Goal: Task Accomplishment & Management: Complete application form

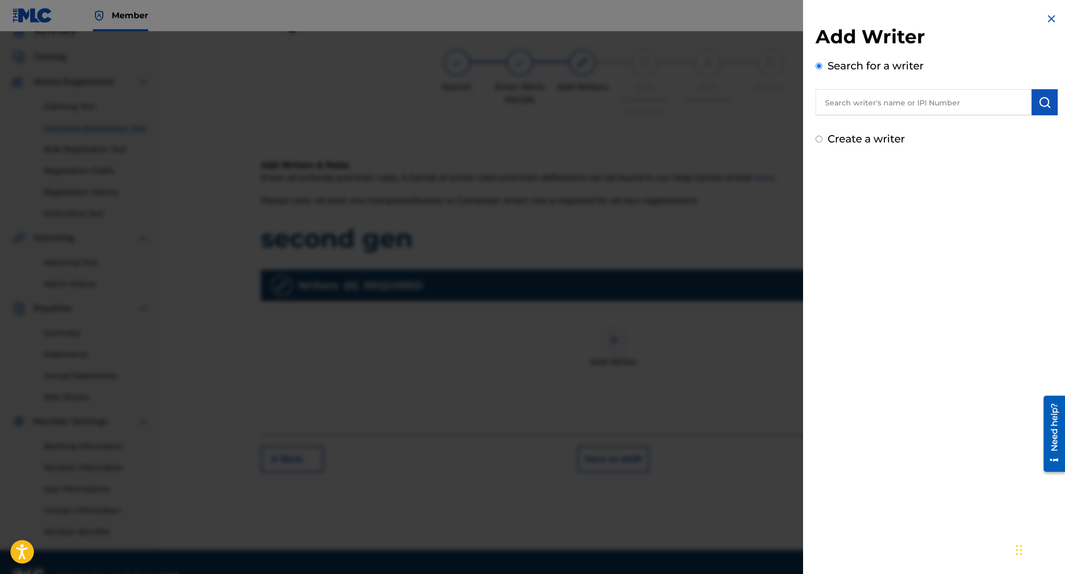
click at [661, 105] on div at bounding box center [532, 318] width 1065 height 574
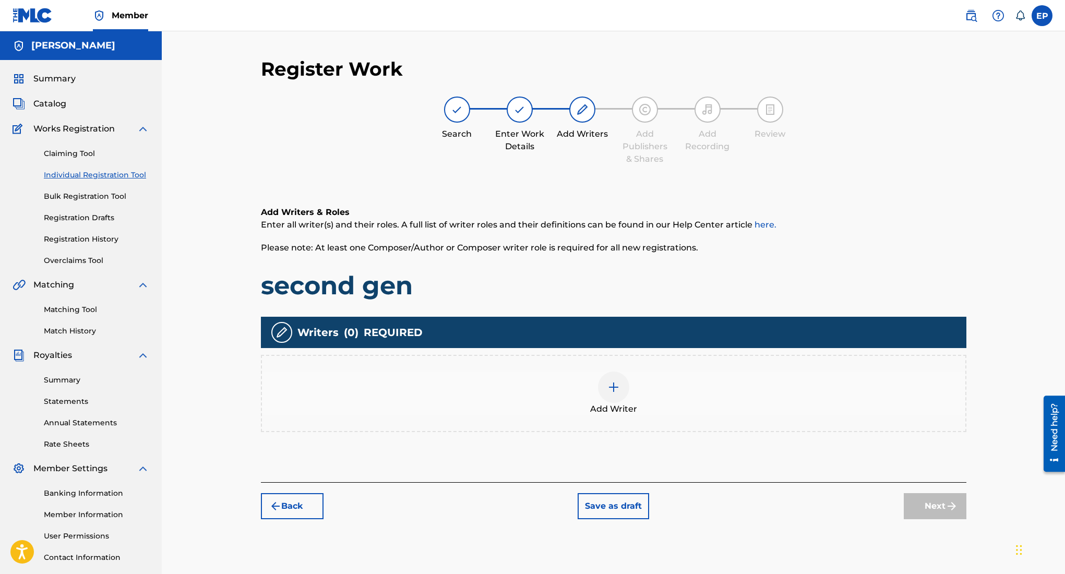
click at [57, 100] on span "Catalog" at bounding box center [49, 104] width 33 height 13
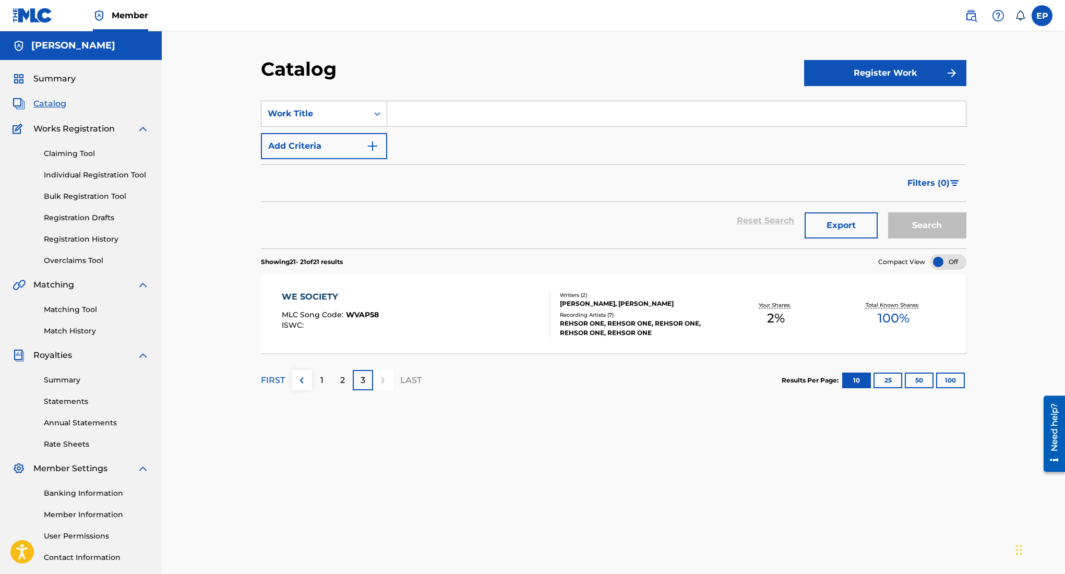
scroll to position [6, 0]
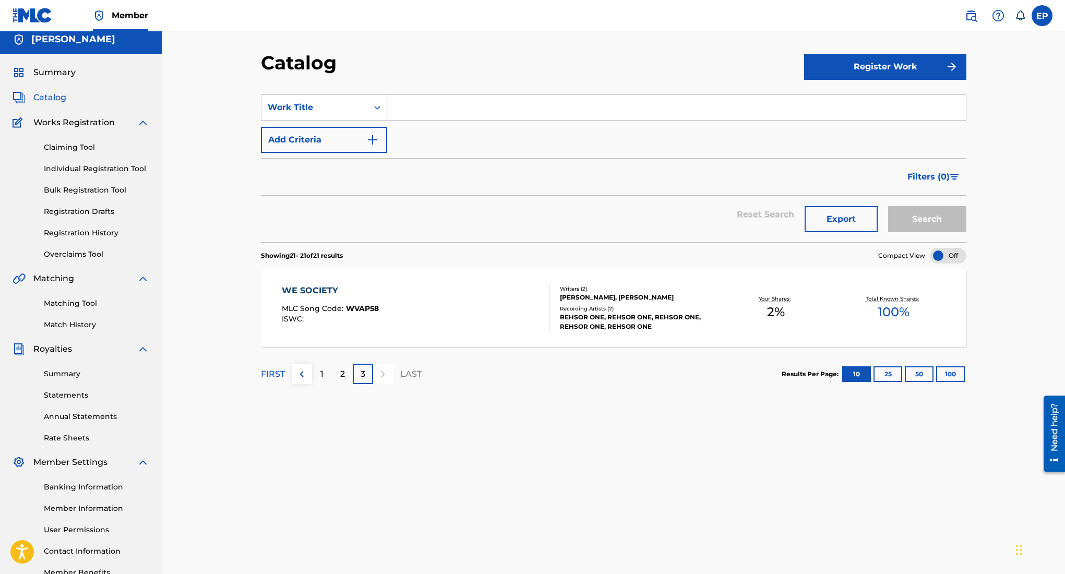
click at [324, 368] on div "1" at bounding box center [322, 374] width 20 height 20
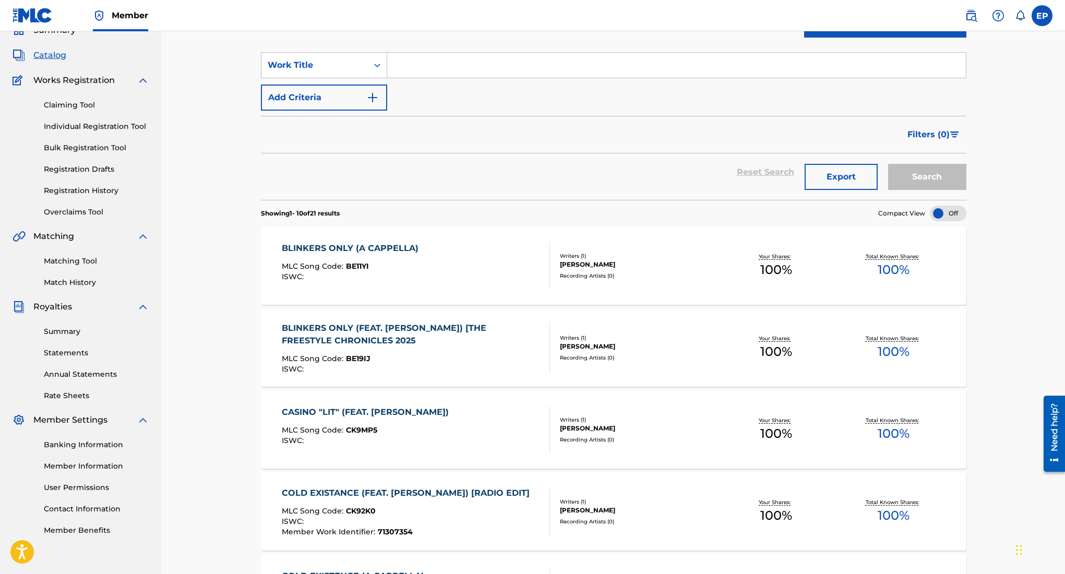
scroll to position [0, 0]
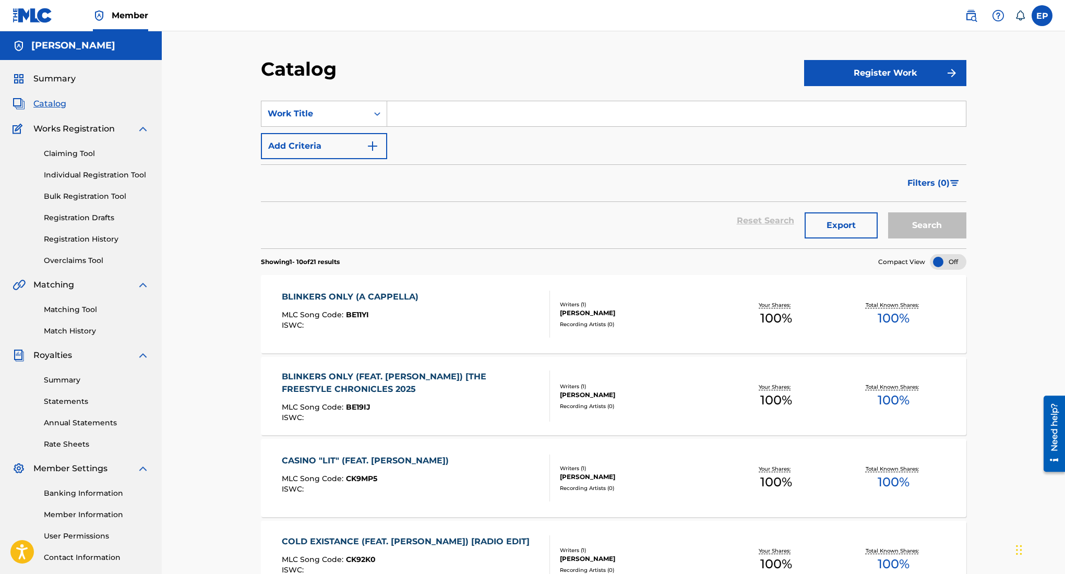
click at [332, 296] on div "BLINKERS ONLY (A CAPPELLA)" at bounding box center [353, 297] width 142 height 13
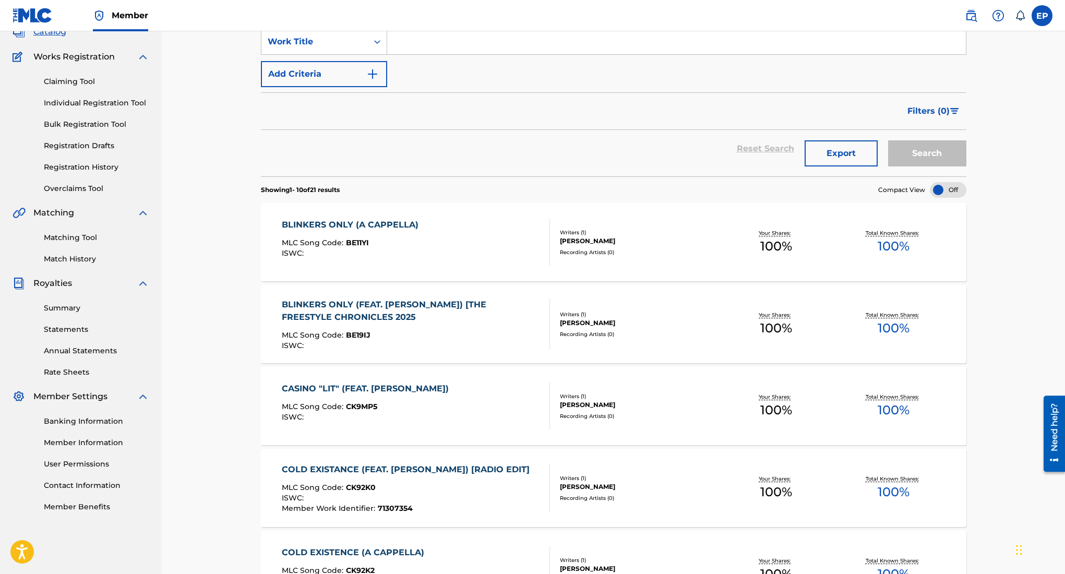
scroll to position [97, 0]
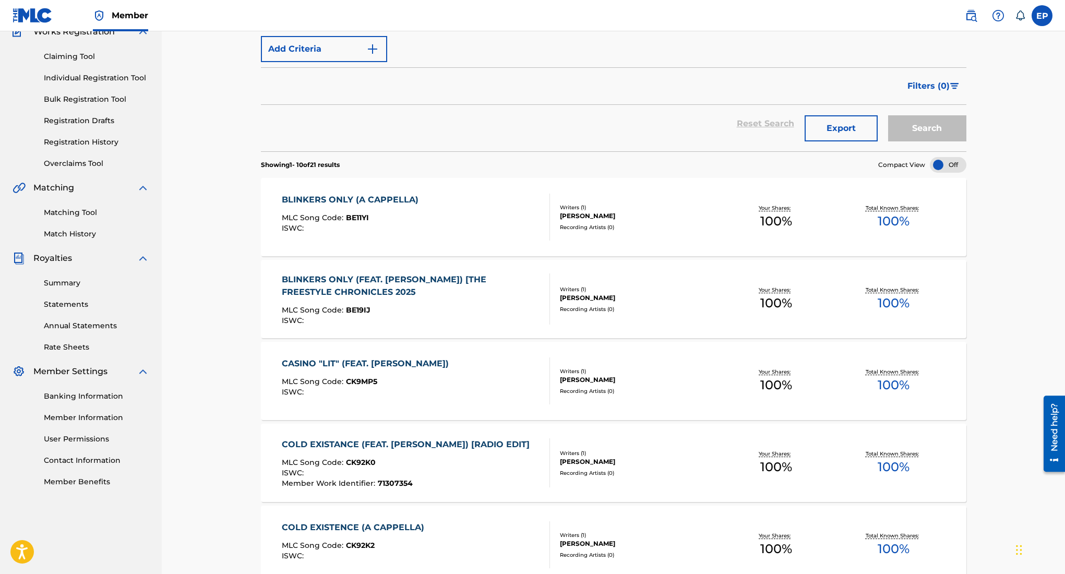
click at [310, 280] on div "BLINKERS ONLY (FEAT. [PERSON_NAME]) [THE FREESTYLE CHRONICLES 2025" at bounding box center [411, 285] width 259 height 25
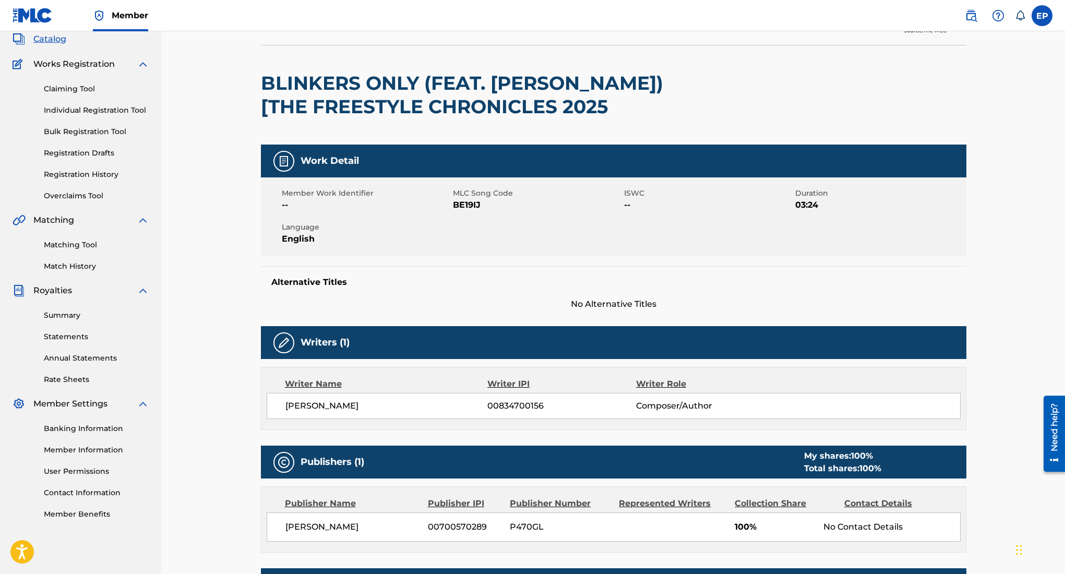
scroll to position [23, 0]
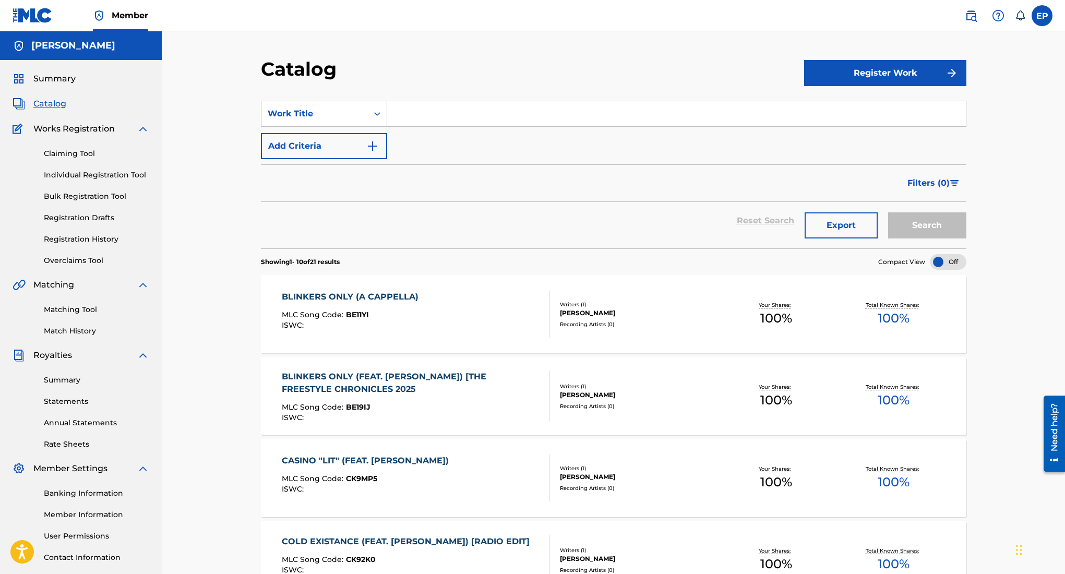
click at [939, 68] on button "Register Work" at bounding box center [885, 73] width 162 height 26
click at [844, 105] on link "Individual" at bounding box center [885, 106] width 162 height 25
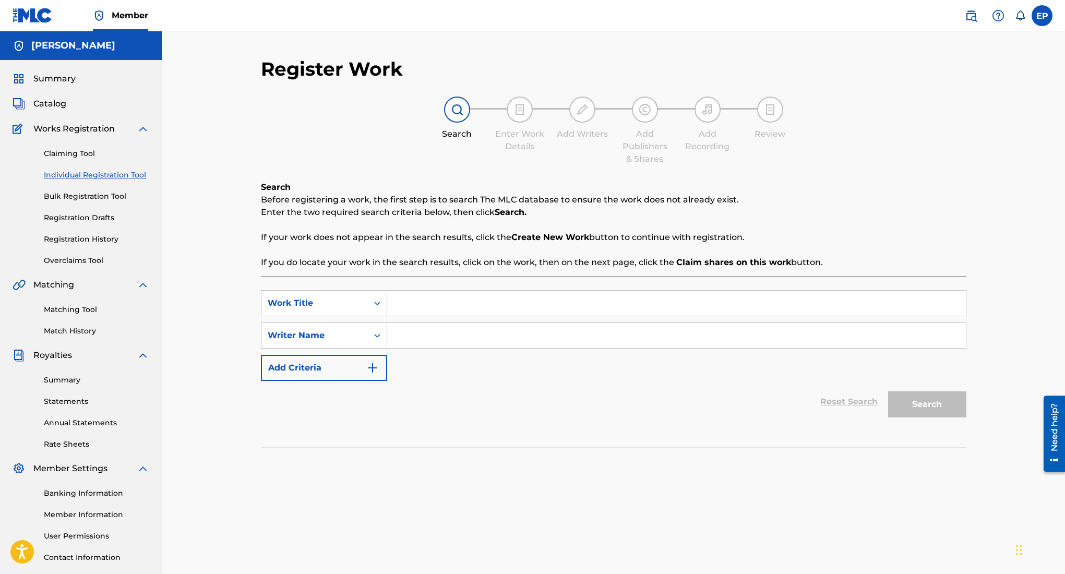
click at [457, 305] on input "Search Form" at bounding box center [676, 303] width 579 height 25
type input "second gen"
click at [428, 340] on input "Search Form" at bounding box center [676, 335] width 579 height 25
type input "[PERSON_NAME]"
click at [931, 405] on button "Search" at bounding box center [927, 404] width 78 height 26
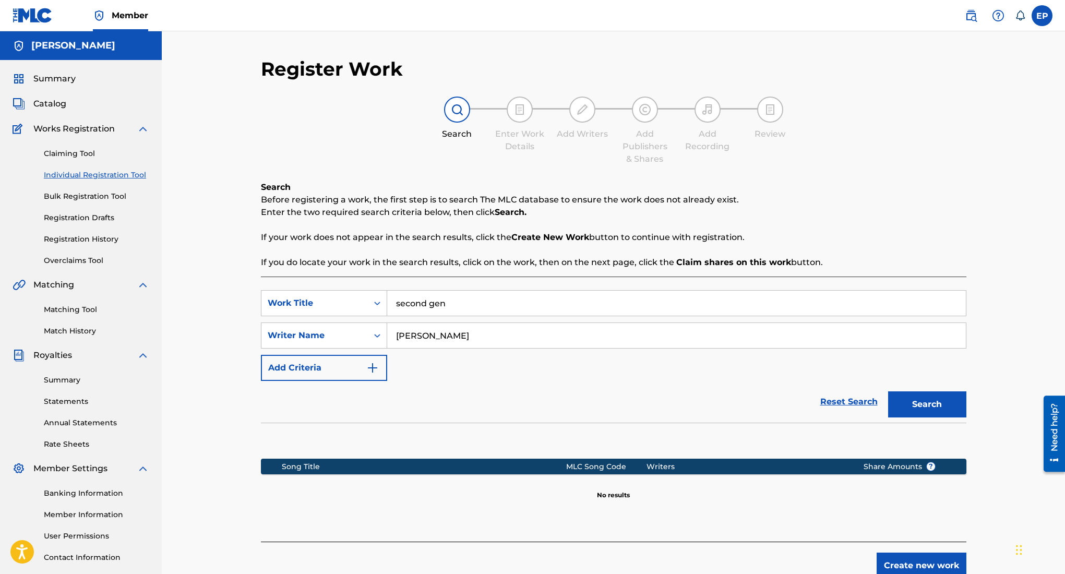
scroll to position [73, 0]
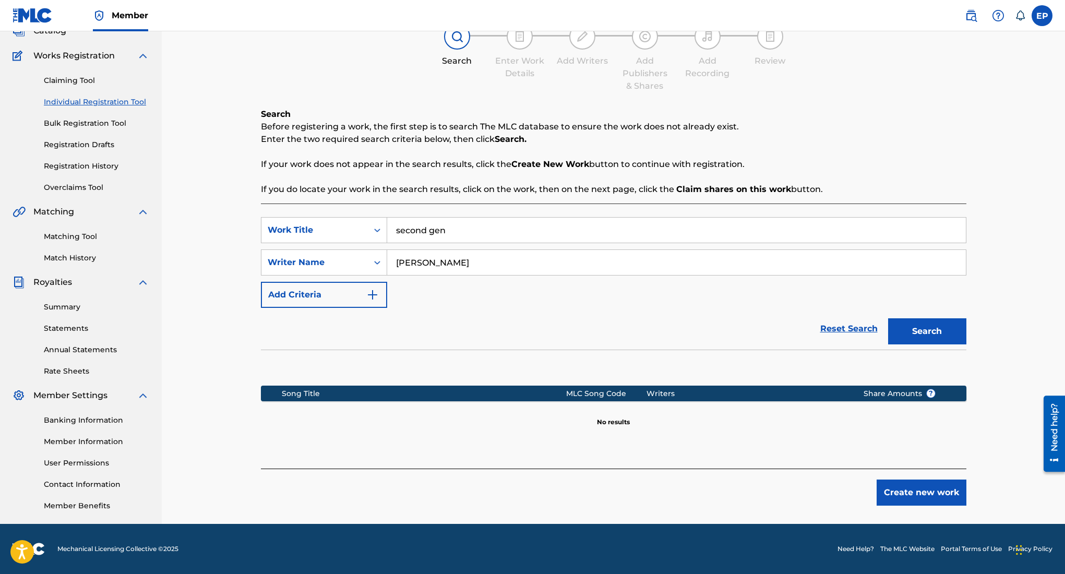
click at [933, 489] on button "Create new work" at bounding box center [922, 493] width 90 height 26
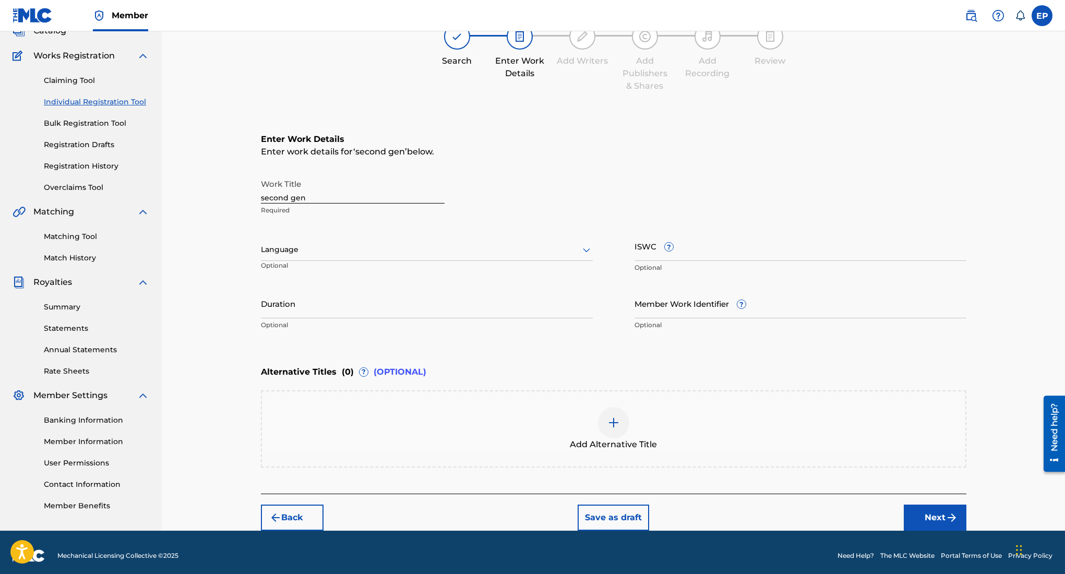
click at [338, 198] on input "second gen" at bounding box center [353, 189] width 184 height 30
click at [331, 239] on div "Language" at bounding box center [427, 250] width 332 height 22
click at [328, 270] on div "English" at bounding box center [426, 272] width 331 height 23
click at [685, 258] on input "ISWC ?" at bounding box center [800, 246] width 332 height 30
click at [478, 296] on input "Duration" at bounding box center [427, 304] width 332 height 30
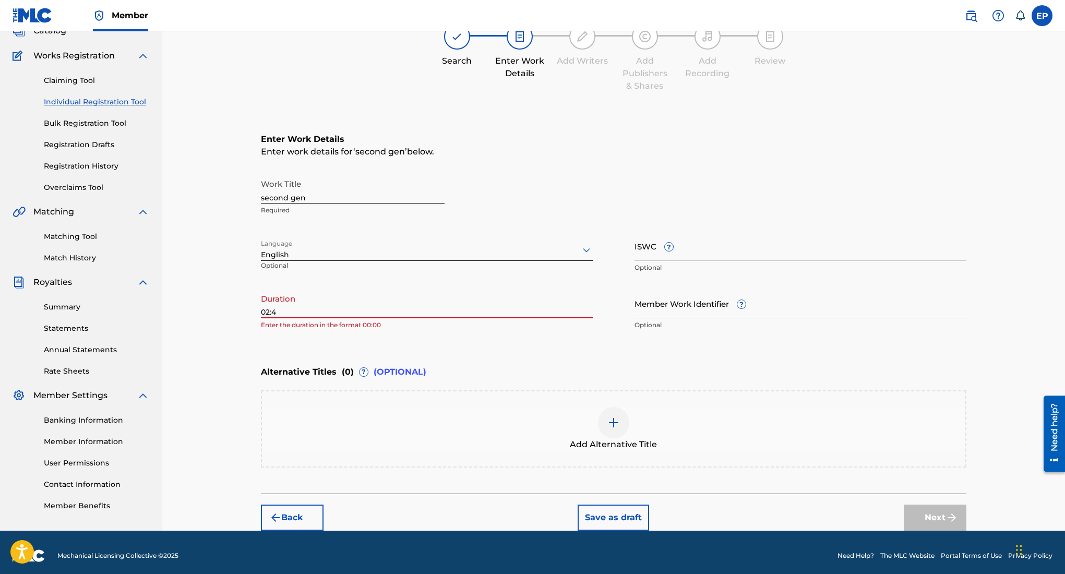
type input "02:46"
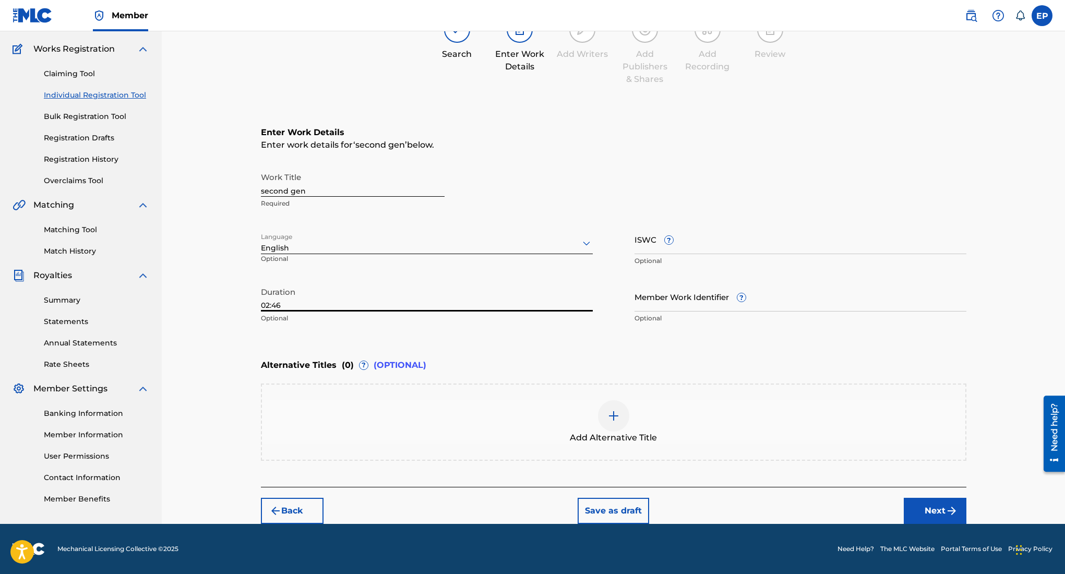
click at [917, 507] on button "Next" at bounding box center [935, 511] width 63 height 26
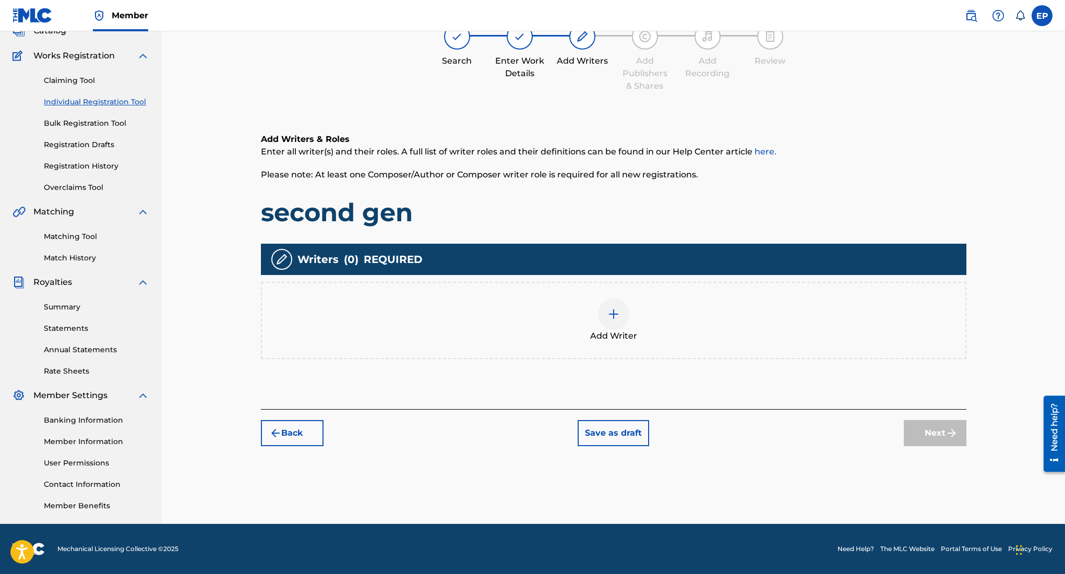
scroll to position [47, 0]
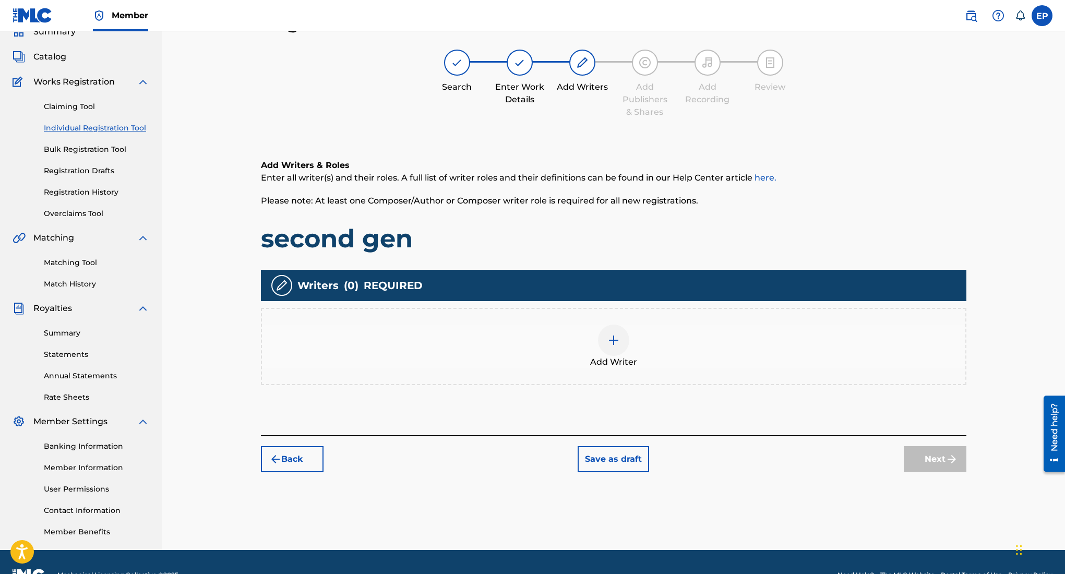
click at [618, 349] on div at bounding box center [613, 340] width 31 height 31
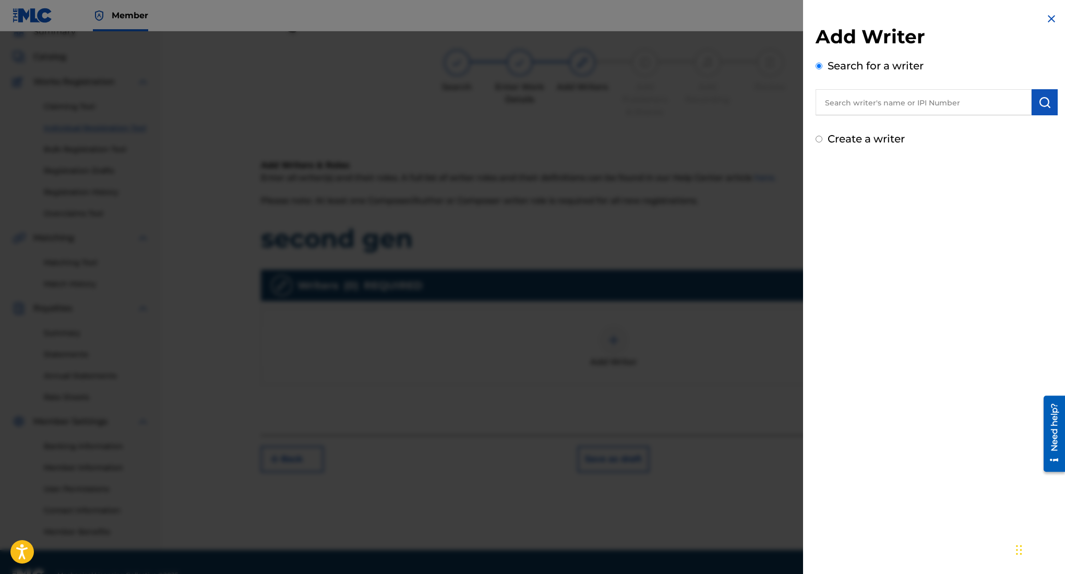
click at [858, 105] on input "text" at bounding box center [924, 102] width 216 height 26
type input "e"
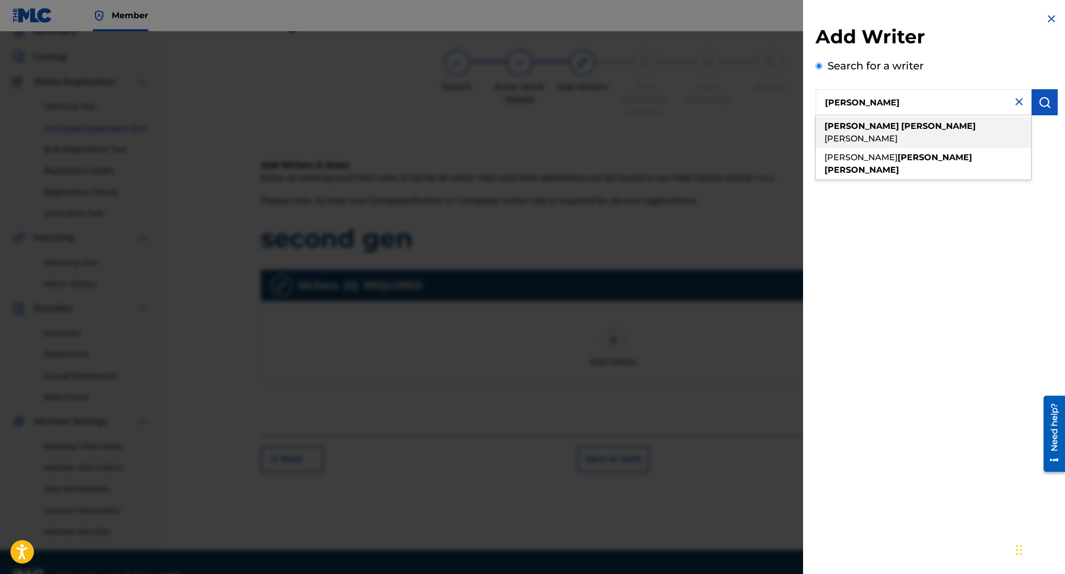
click at [897, 134] on span "[PERSON_NAME]" at bounding box center [860, 139] width 73 height 10
type input "[PERSON_NAME]"
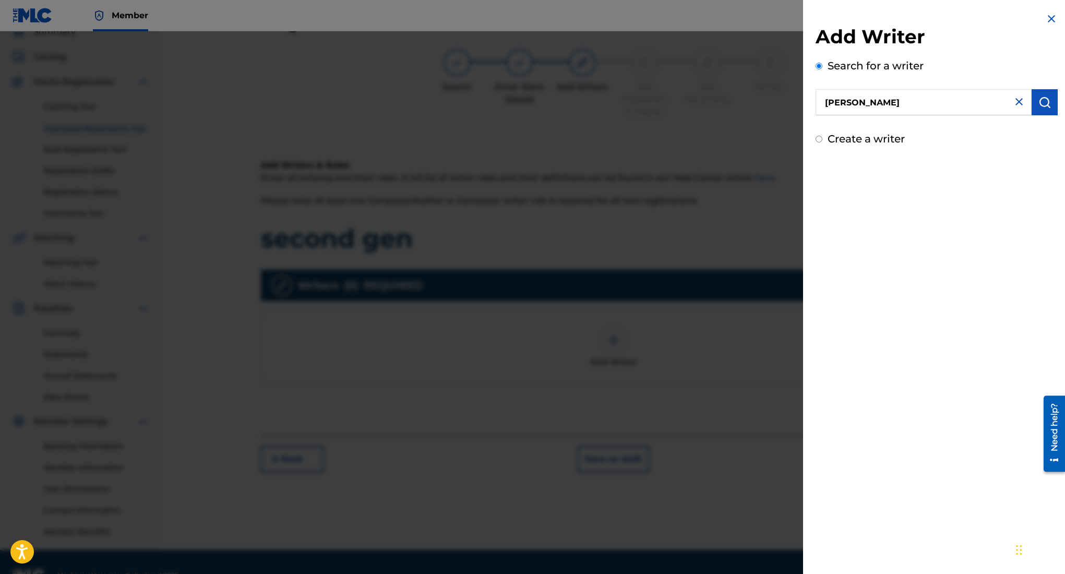
click at [962, 101] on input "[PERSON_NAME]" at bounding box center [924, 102] width 216 height 26
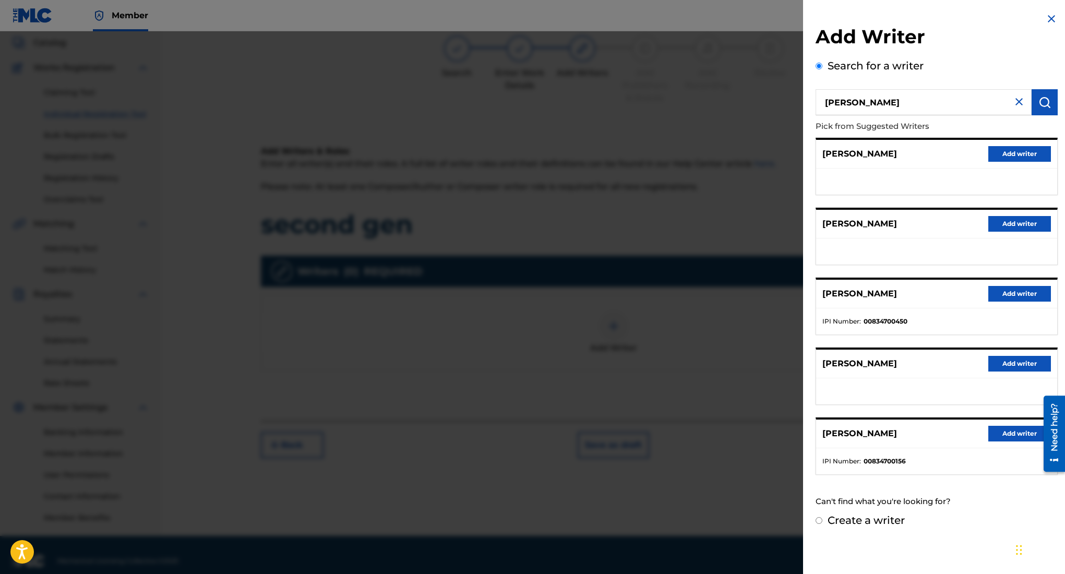
scroll to position [58, 0]
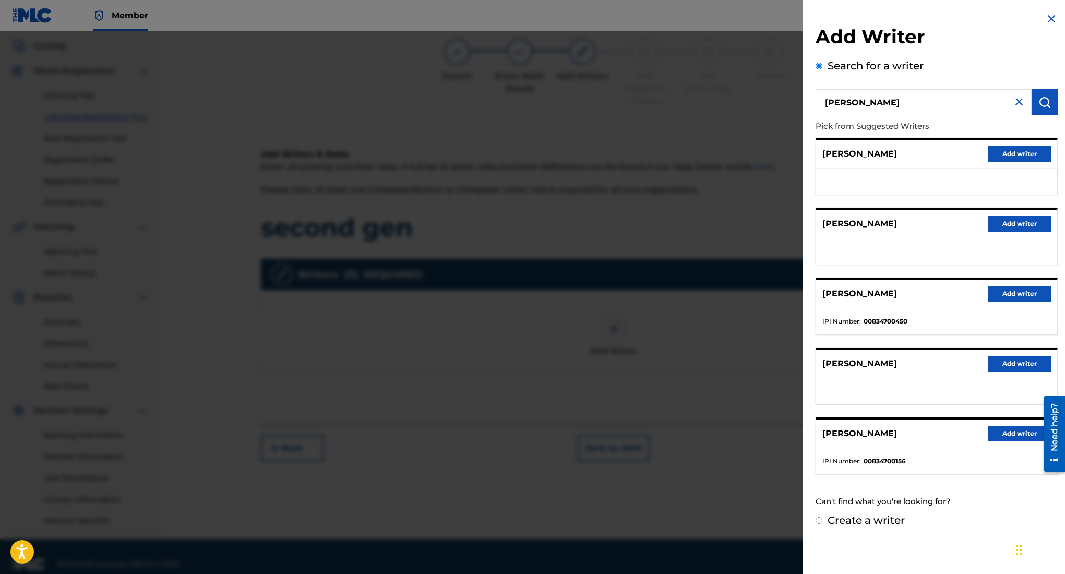
click at [1023, 429] on button "Add writer" at bounding box center [1019, 434] width 63 height 16
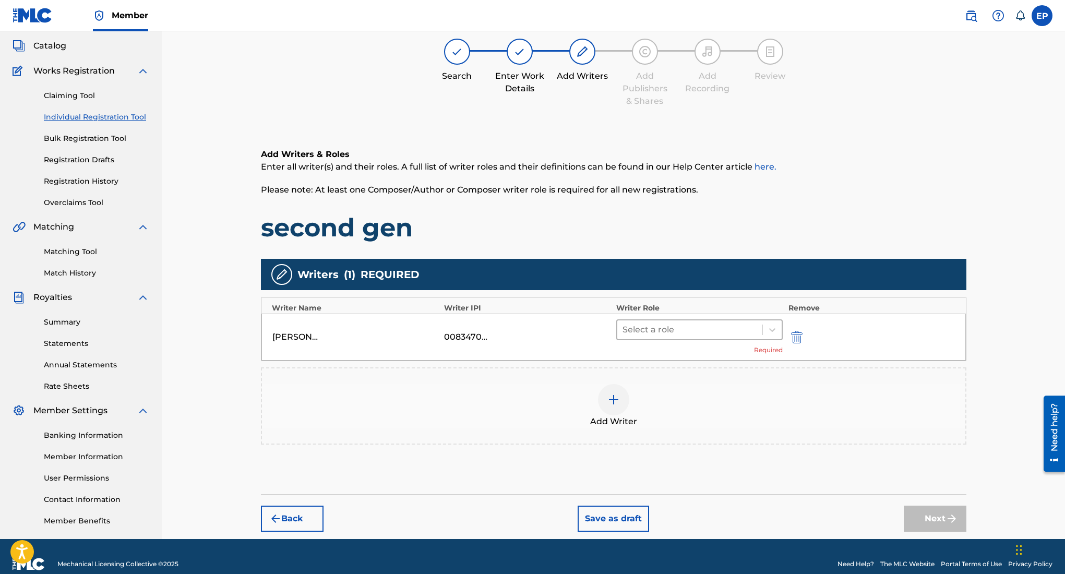
click at [699, 332] on div at bounding box center [689, 329] width 135 height 15
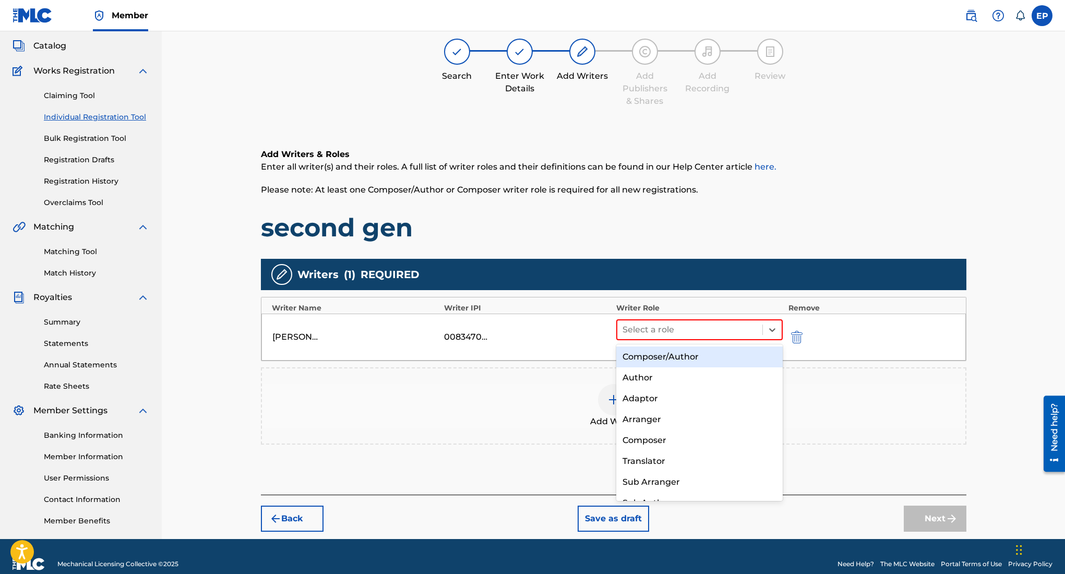
click at [669, 355] on div "Composer/Author" at bounding box center [699, 356] width 167 height 21
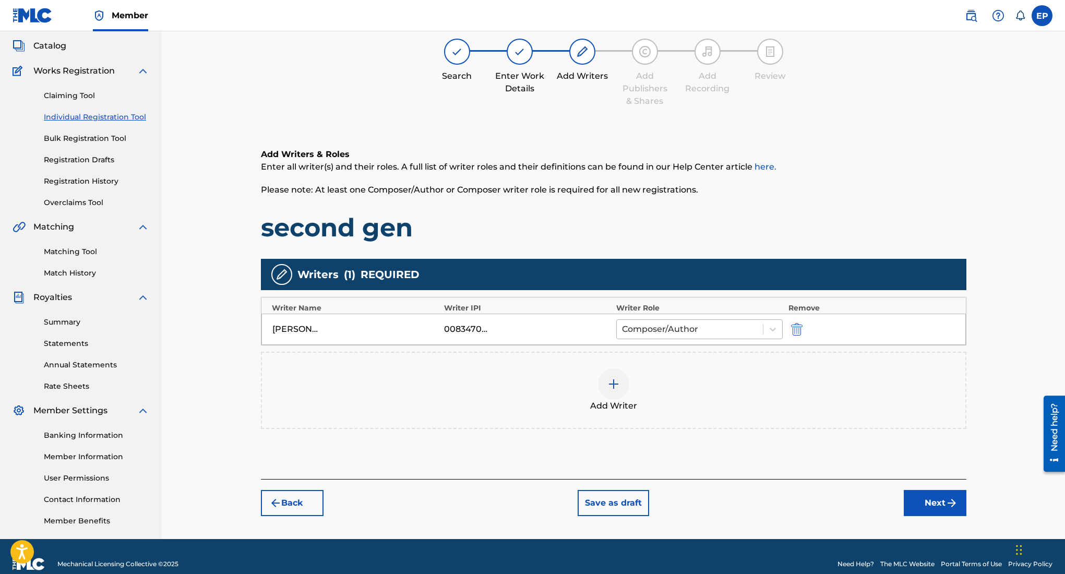
click at [726, 333] on div at bounding box center [690, 329] width 136 height 15
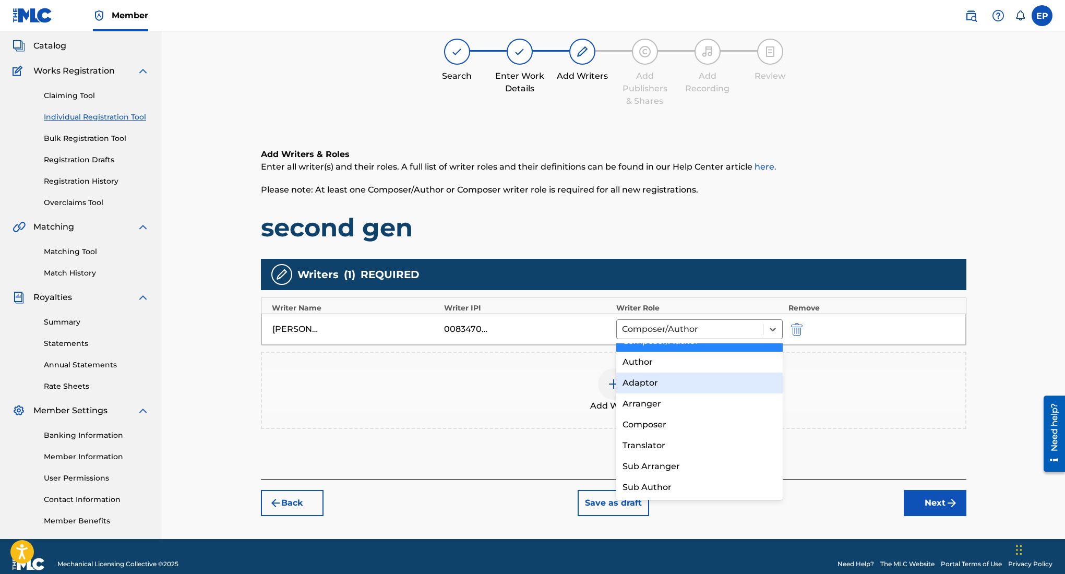
scroll to position [0, 0]
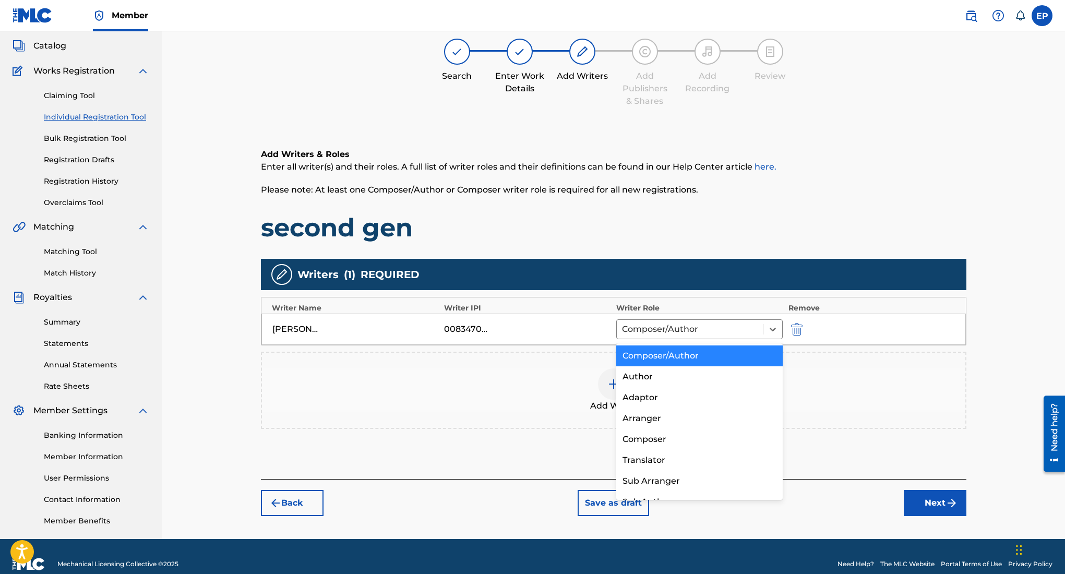
click at [684, 355] on div "Composer/Author" at bounding box center [699, 355] width 167 height 21
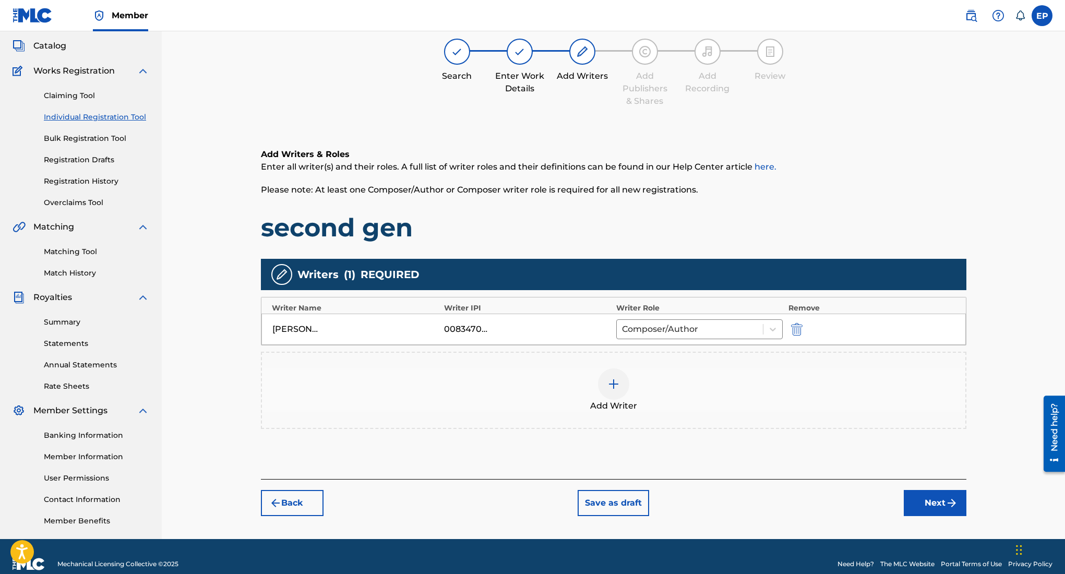
click at [948, 503] on img "submit" at bounding box center [951, 503] width 13 height 13
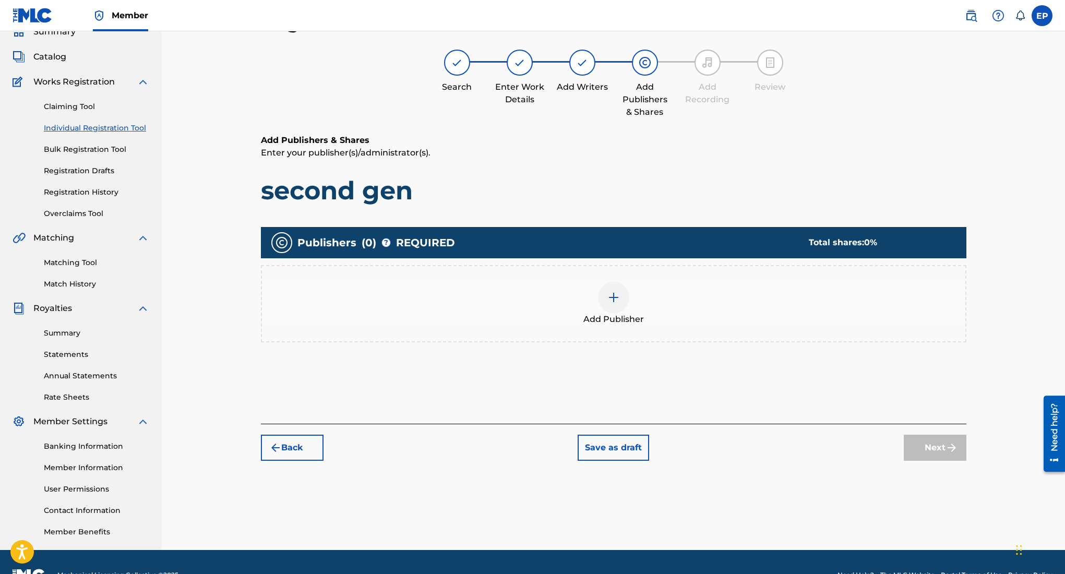
click at [608, 305] on div at bounding box center [613, 297] width 31 height 31
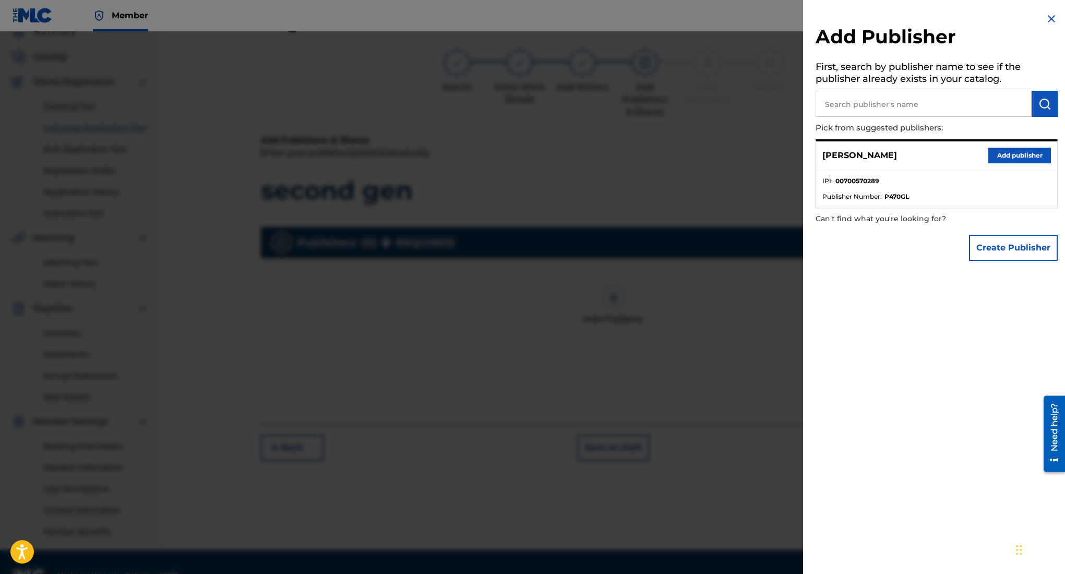
click at [996, 153] on button "Add publisher" at bounding box center [1019, 156] width 63 height 16
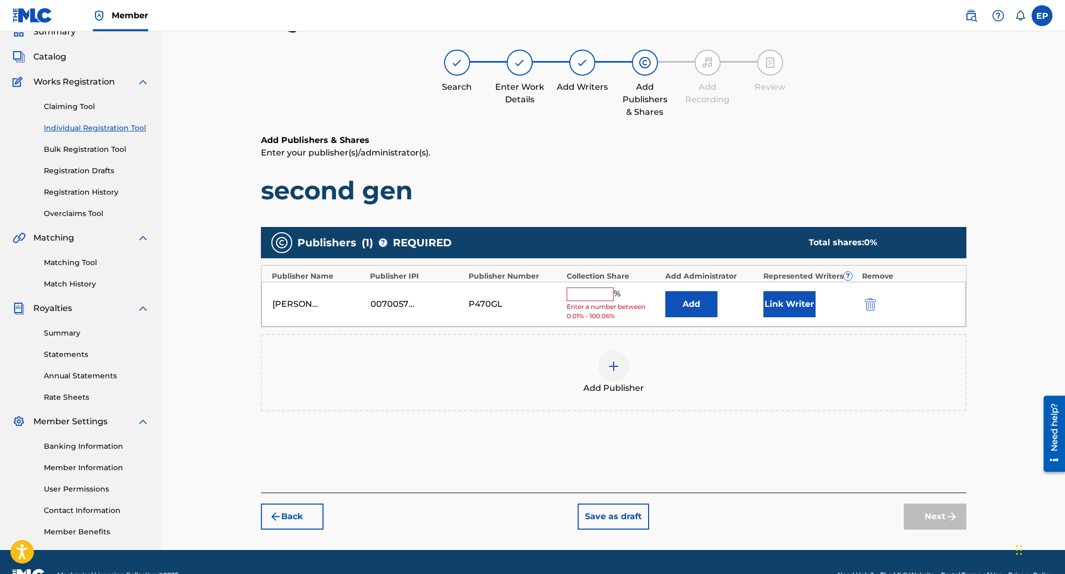
click at [607, 290] on input "text" at bounding box center [590, 294] width 47 height 14
click at [427, 397] on div "Add Publisher" at bounding box center [613, 372] width 705 height 77
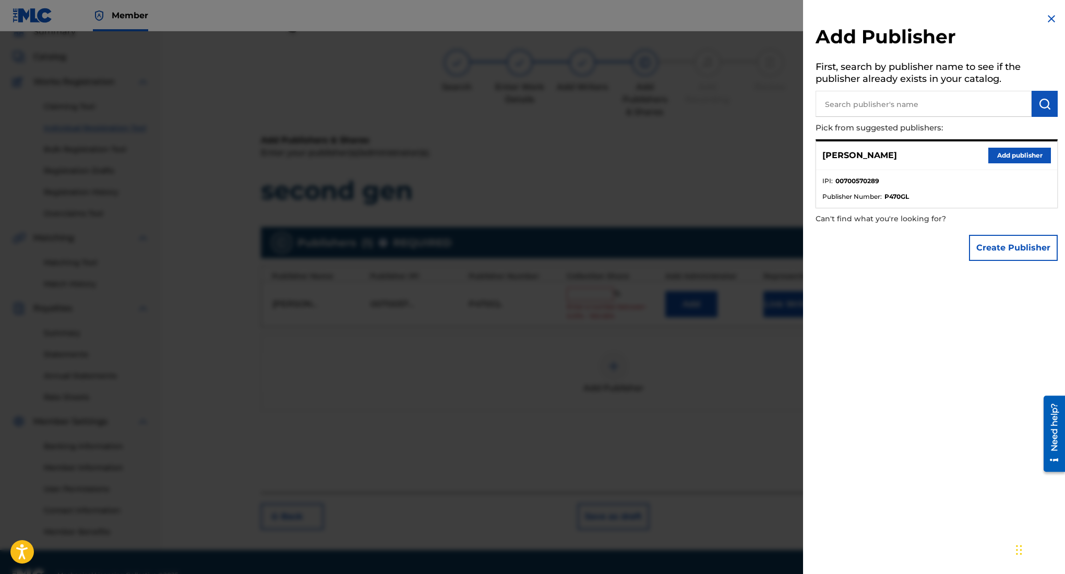
click at [1046, 16] on img at bounding box center [1051, 19] width 13 height 13
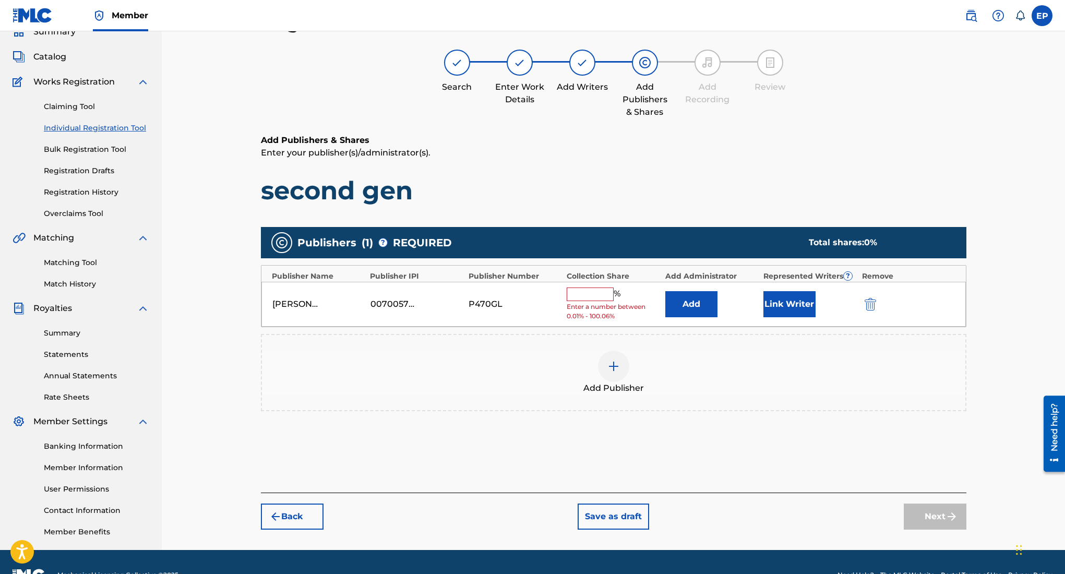
click at [576, 293] on input "text" at bounding box center [590, 294] width 47 height 14
type input "100"
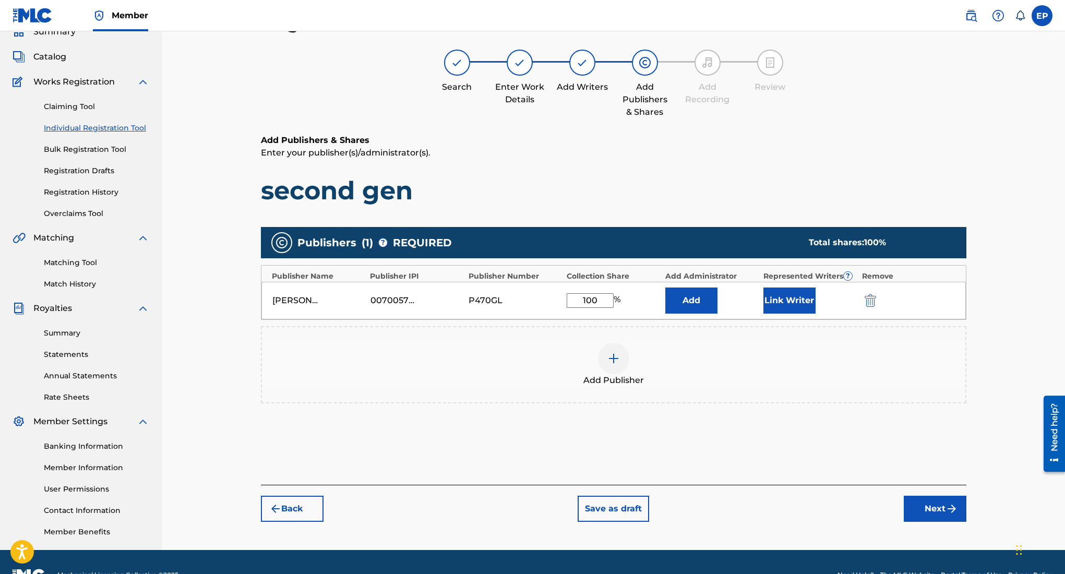
click at [699, 304] on button "Add" at bounding box center [691, 300] width 52 height 26
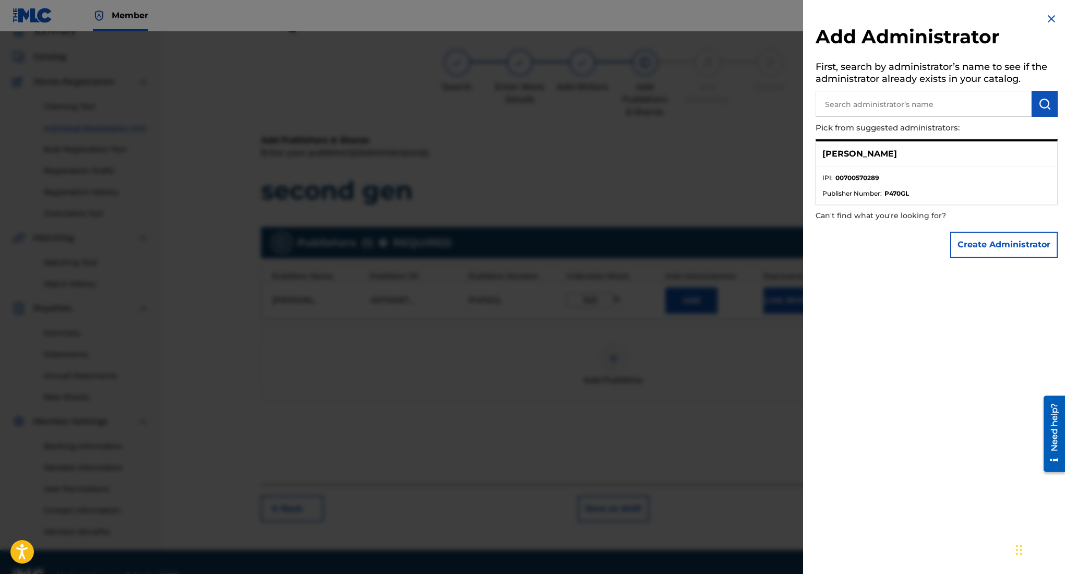
click at [1052, 15] on img at bounding box center [1051, 19] width 13 height 13
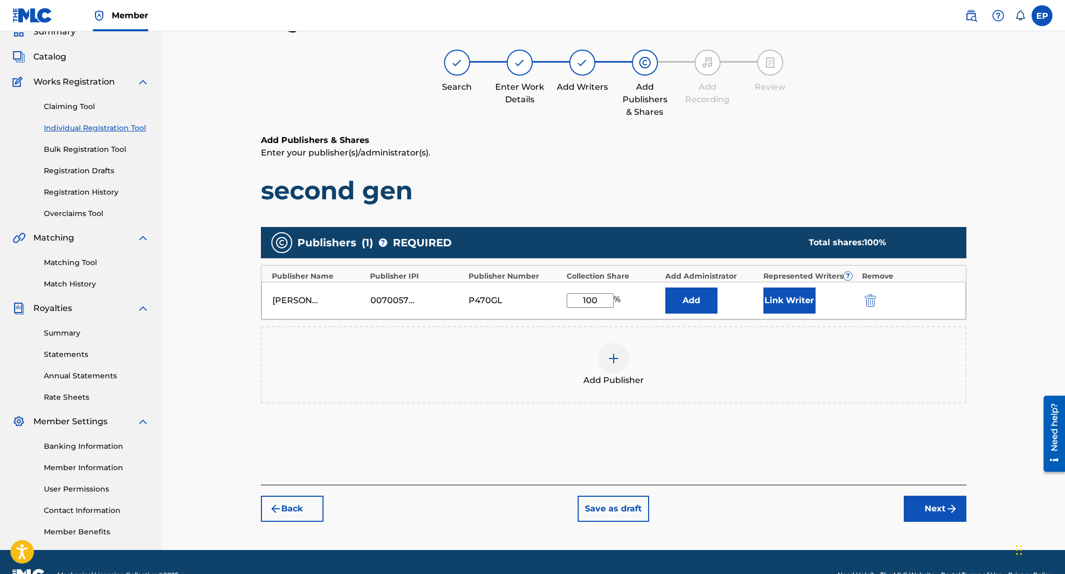
click at [945, 513] on img "submit" at bounding box center [951, 508] width 13 height 13
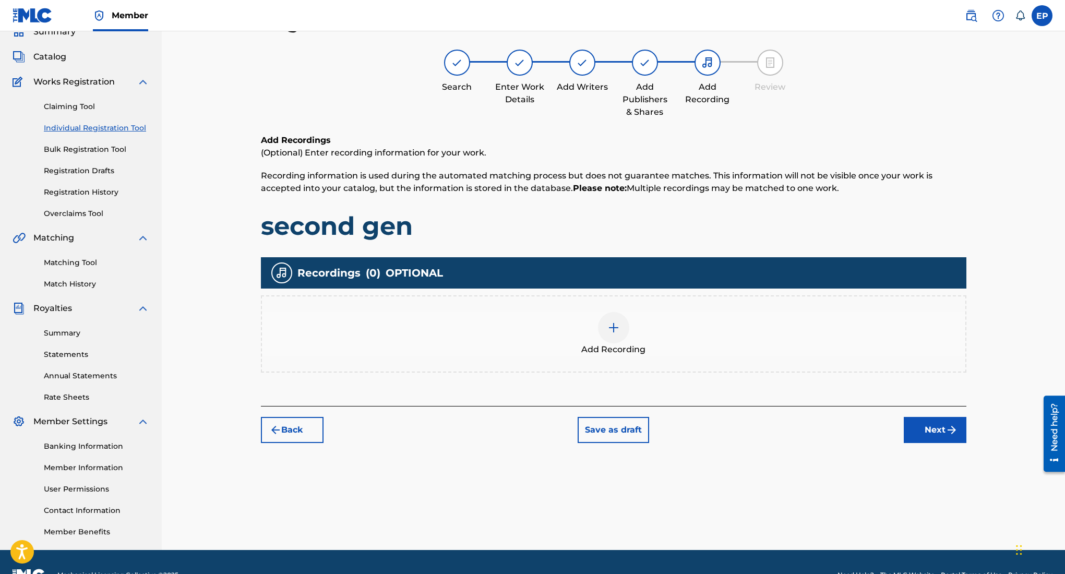
click at [609, 325] on img at bounding box center [613, 327] width 13 height 13
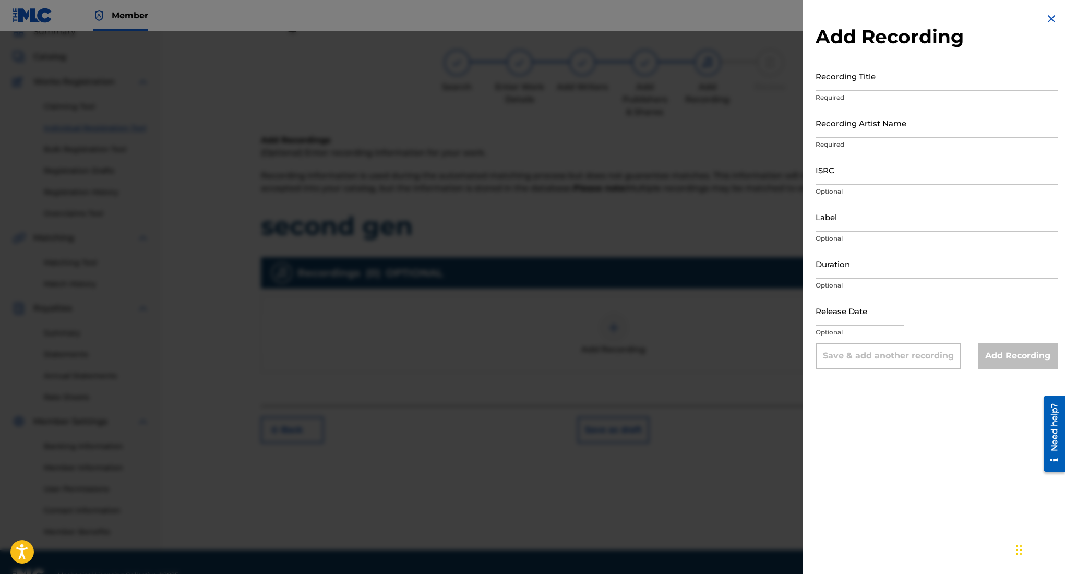
click at [876, 83] on input "Recording Title" at bounding box center [937, 76] width 242 height 30
type input "second gen"
click at [870, 116] on input "Recording Artist Name" at bounding box center [937, 123] width 242 height 30
type input "Rehsor One"
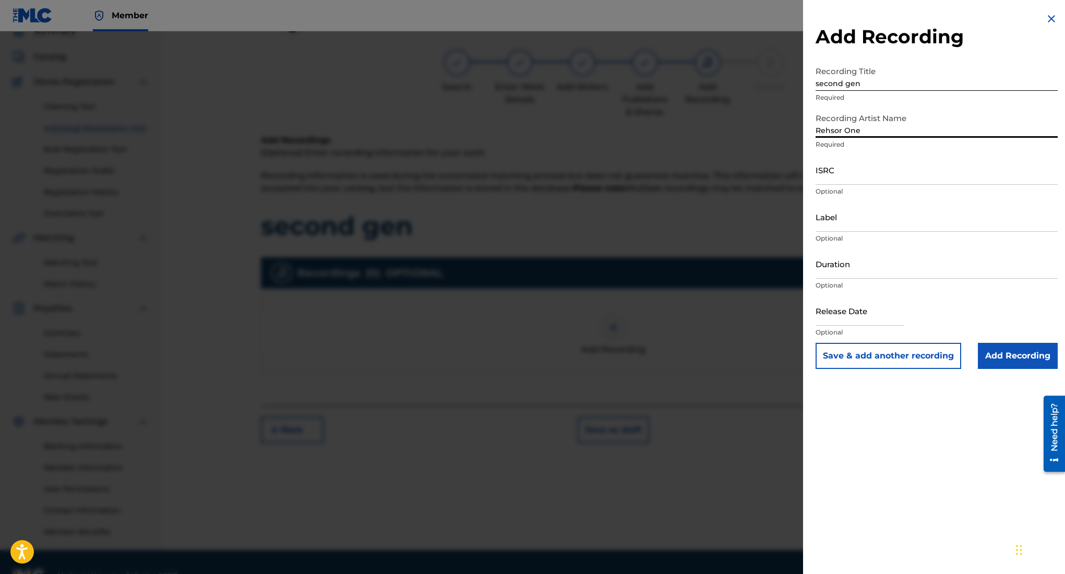
click at [902, 173] on input "ISRC" at bounding box center [937, 170] width 242 height 30
paste input "QZWFT2598838"
type input "QZWFT2598838"
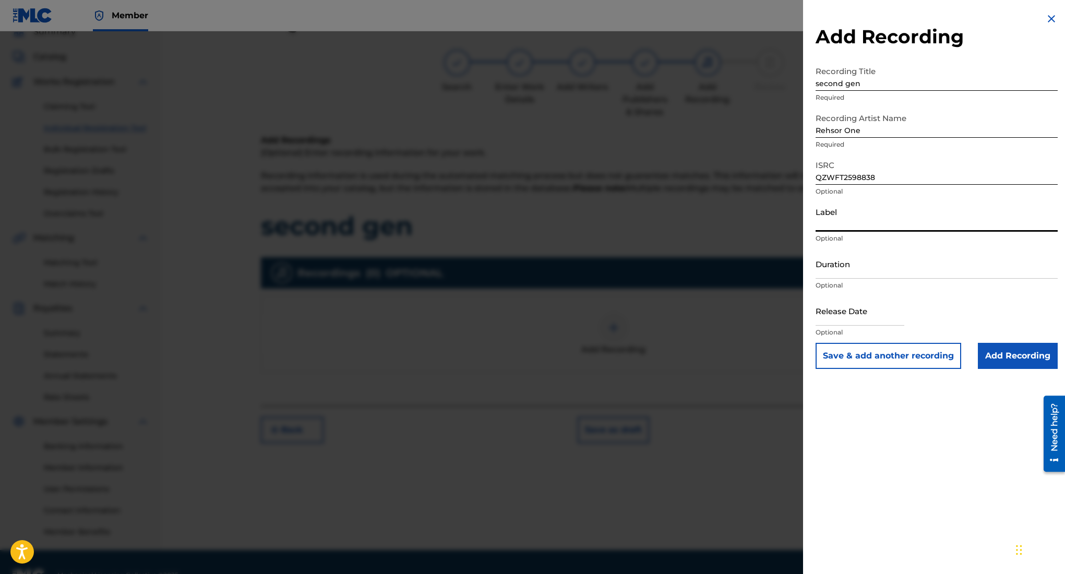
click at [867, 220] on input "Label" at bounding box center [937, 217] width 242 height 30
type input "3462278 Records DK"
click at [911, 262] on input "Duration" at bounding box center [937, 264] width 242 height 30
type input "02:46"
click at [876, 320] on input "text" at bounding box center [860, 311] width 89 height 30
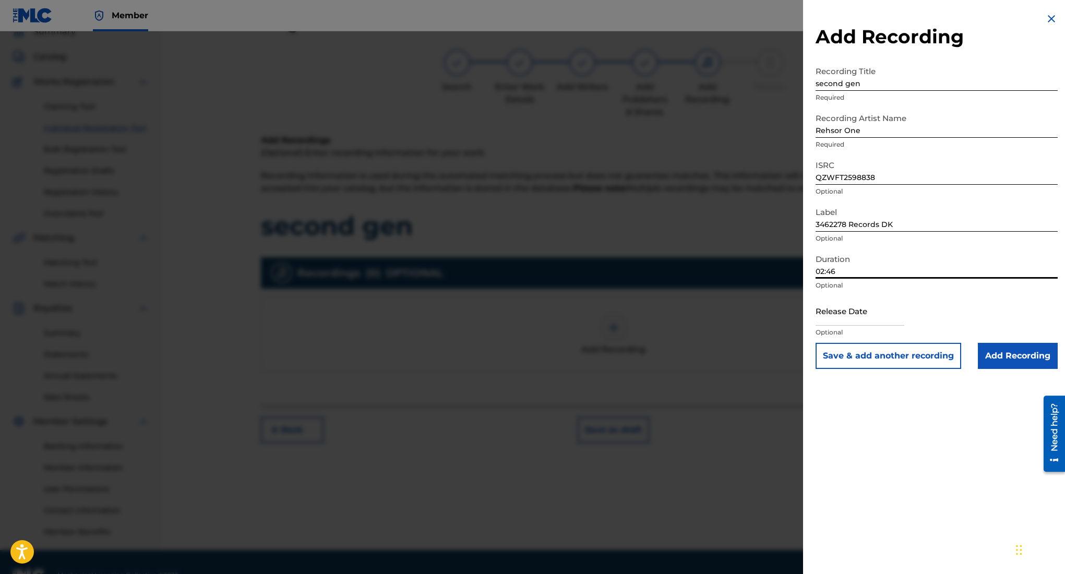
select select "8"
select select "2025"
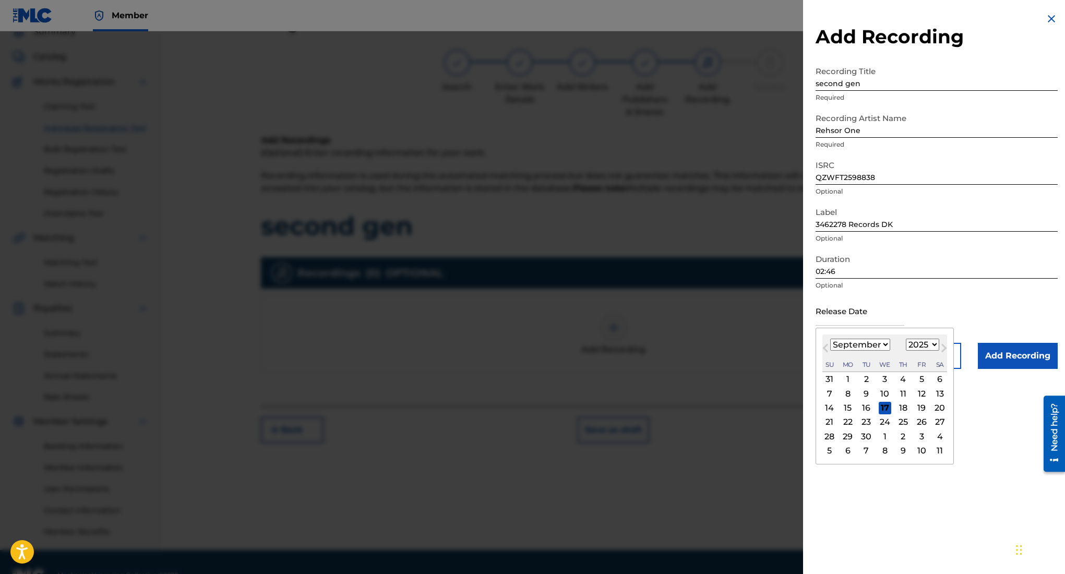
click at [909, 304] on div "Release Date Previous Month Next Month [DATE] January February March April May …" at bounding box center [937, 319] width 242 height 47
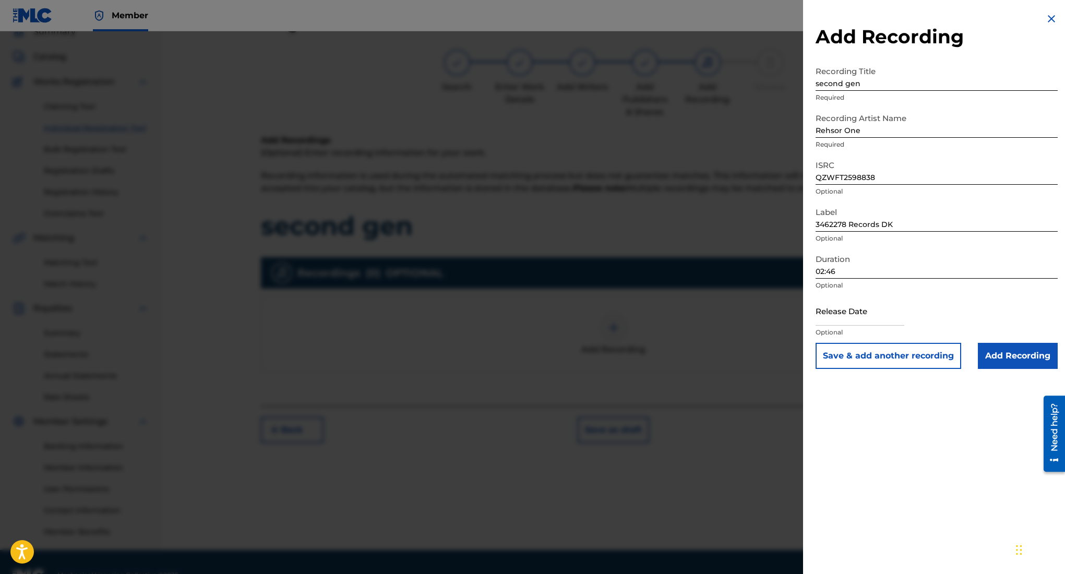
click at [872, 309] on input "text" at bounding box center [860, 311] width 89 height 30
select select "8"
select select "2025"
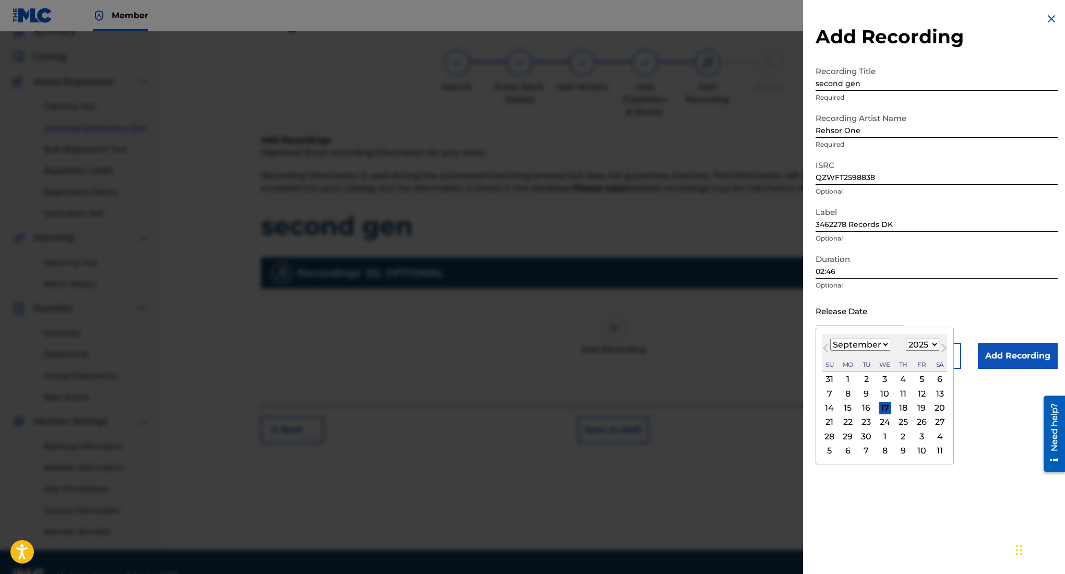
click at [821, 352] on button "Previous Month" at bounding box center [825, 350] width 17 height 17
select select "7"
click at [909, 391] on div "7" at bounding box center [903, 393] width 13 height 13
type input "[DATE]"
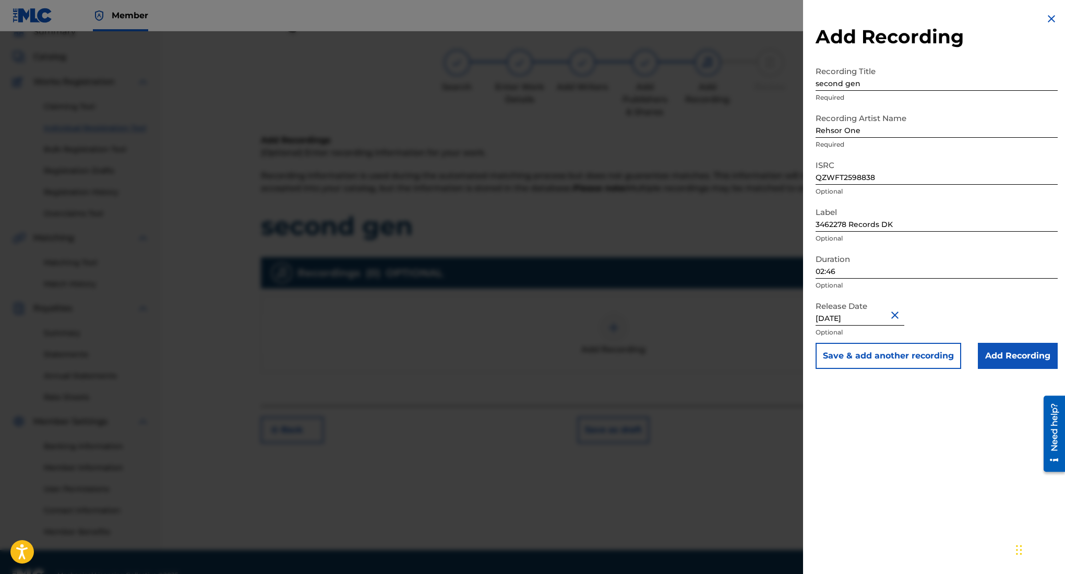
click at [999, 357] on input "Add Recording" at bounding box center [1018, 356] width 80 height 26
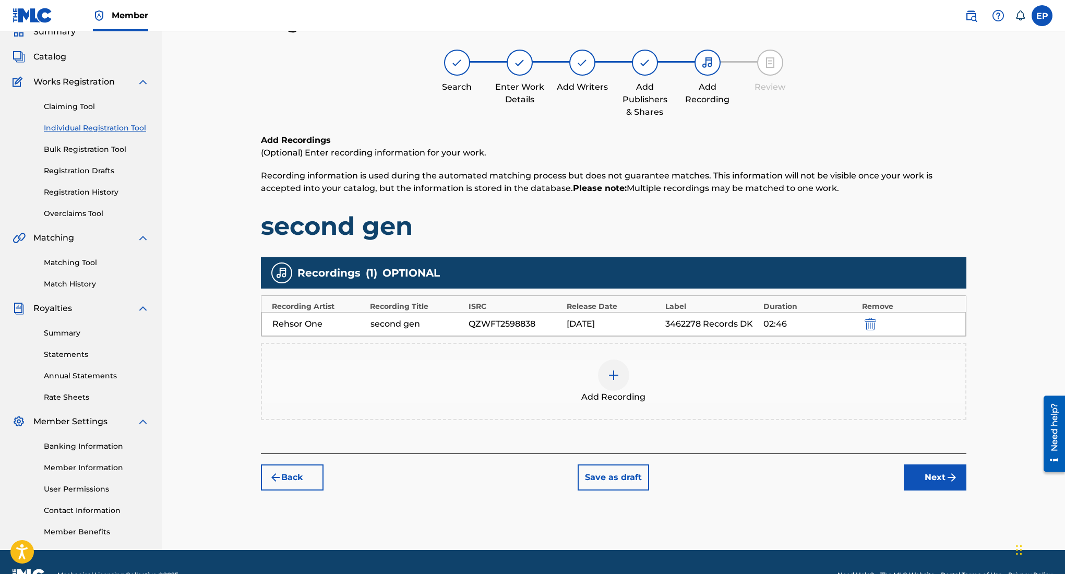
click at [930, 479] on button "Next" at bounding box center [935, 477] width 63 height 26
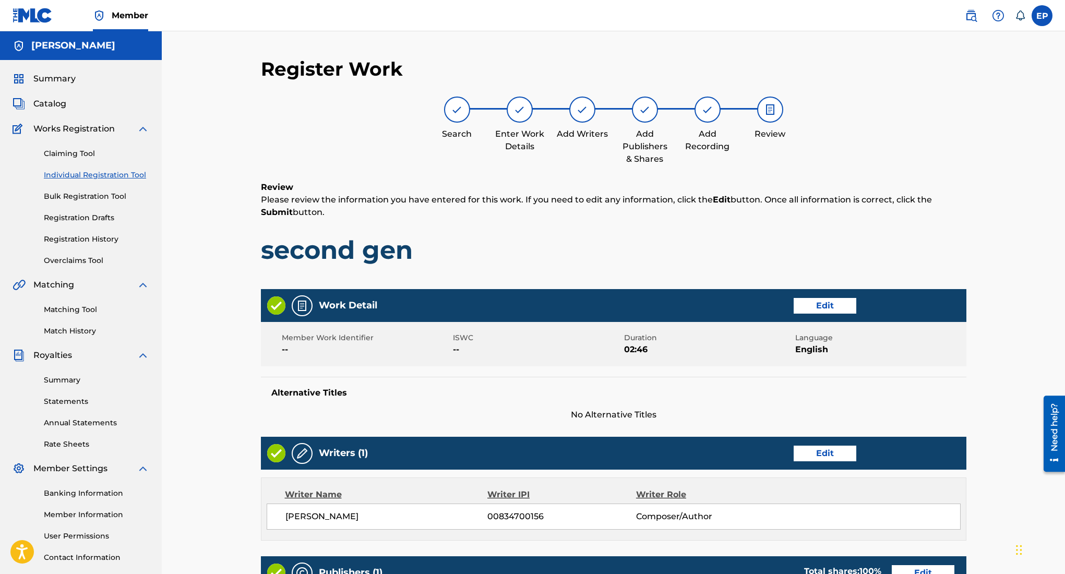
scroll to position [40, 0]
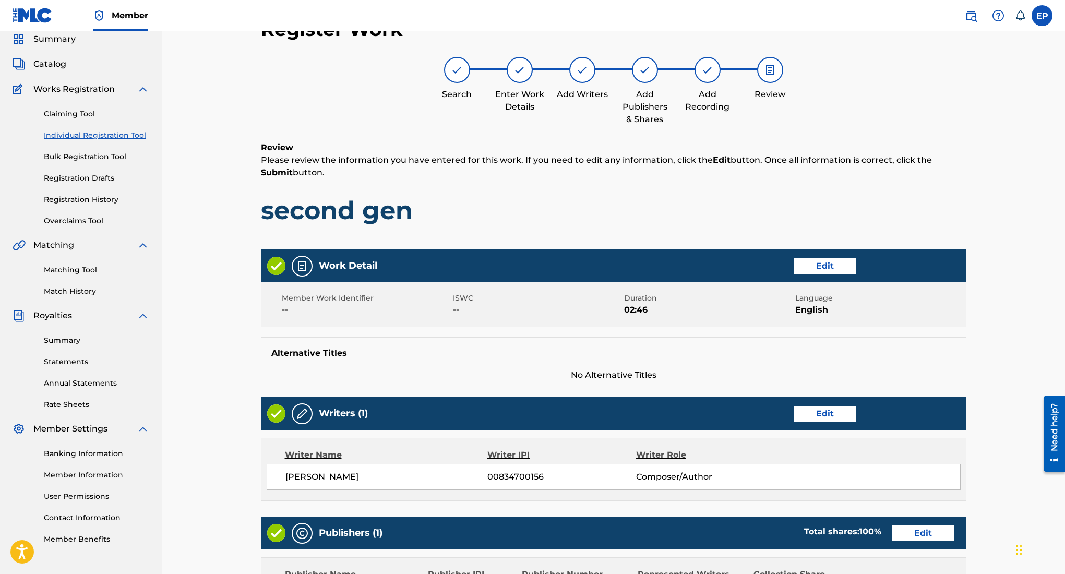
click at [818, 279] on div "Work Detail Edit" at bounding box center [613, 265] width 705 height 33
click at [826, 272] on button "Edit" at bounding box center [825, 266] width 63 height 16
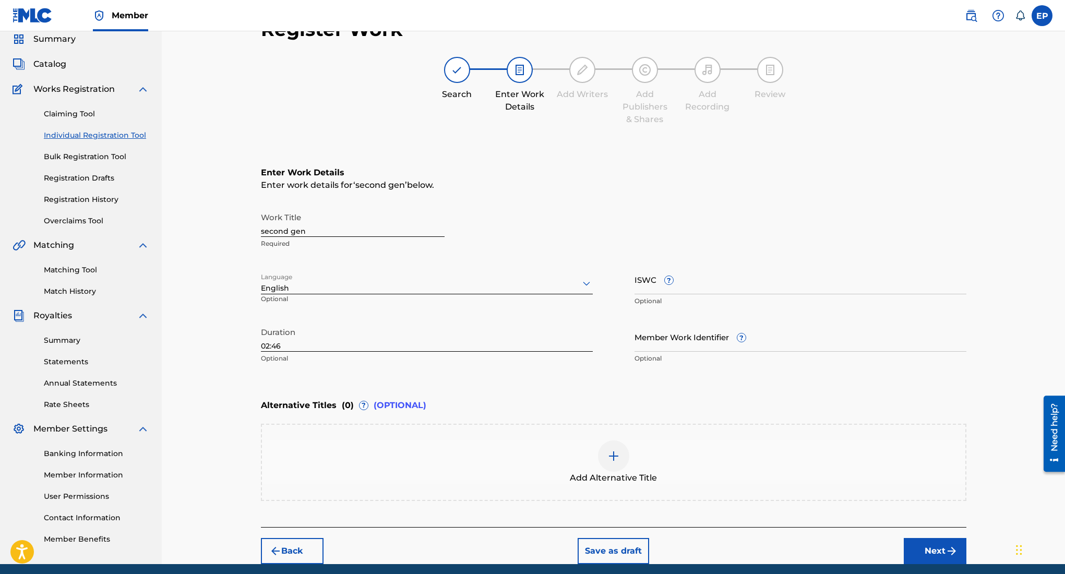
click at [932, 557] on button "Next" at bounding box center [935, 551] width 63 height 26
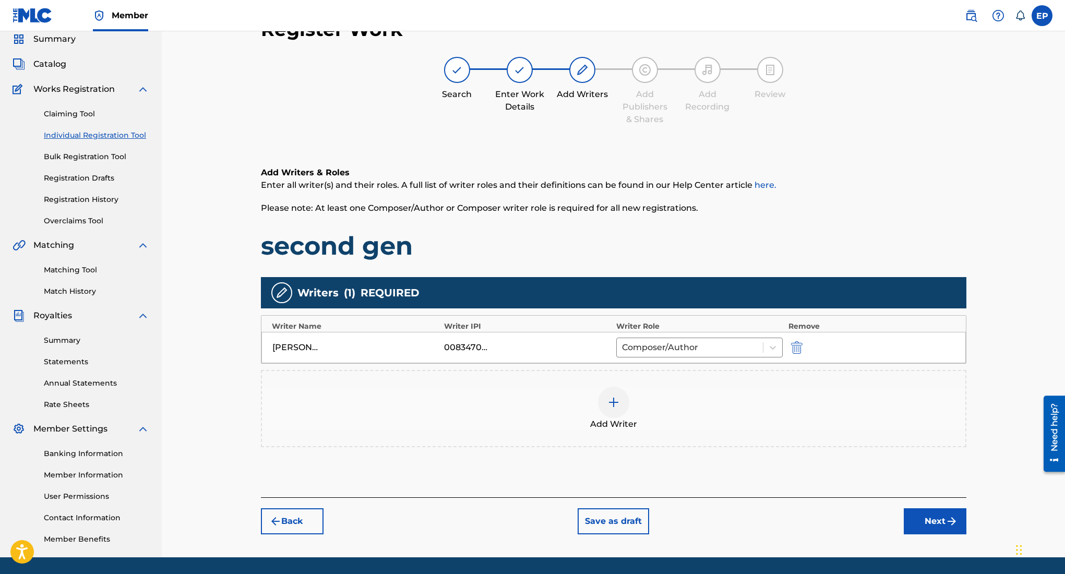
scroll to position [47, 0]
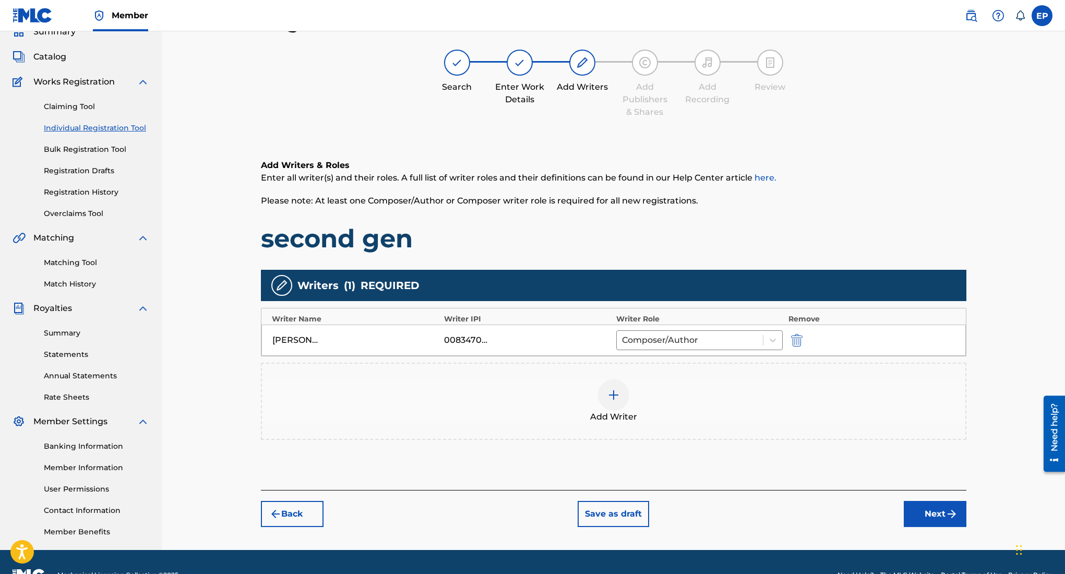
click at [941, 520] on button "Next" at bounding box center [935, 514] width 63 height 26
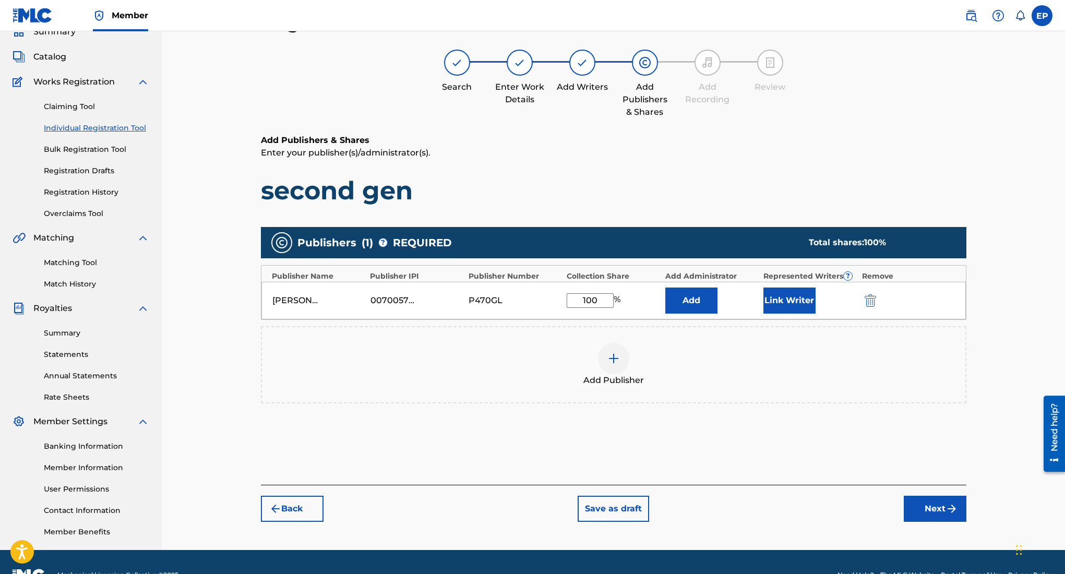
click at [932, 501] on button "Next" at bounding box center [935, 509] width 63 height 26
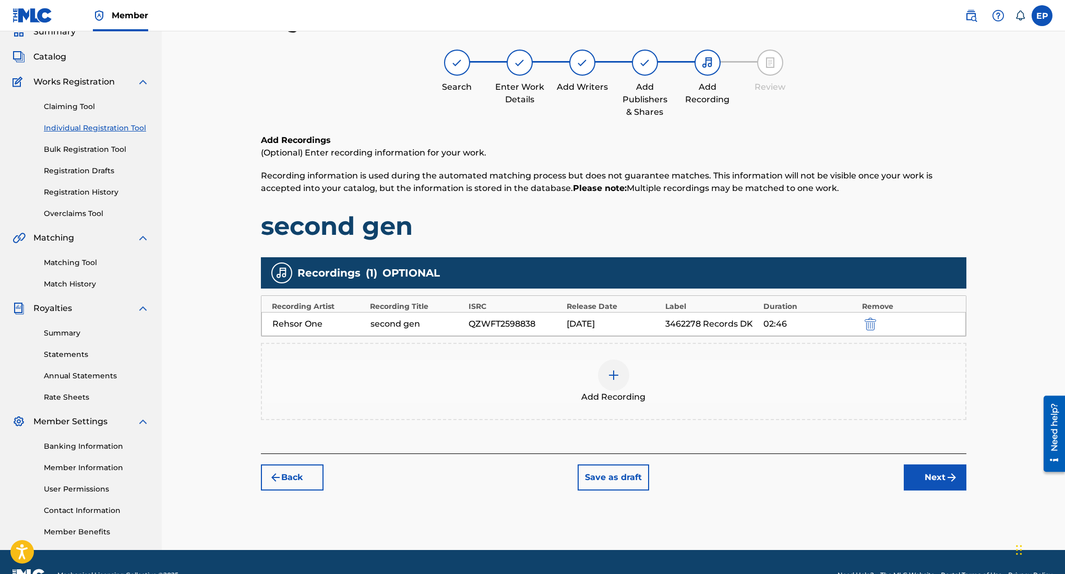
click at [924, 480] on button "Next" at bounding box center [935, 477] width 63 height 26
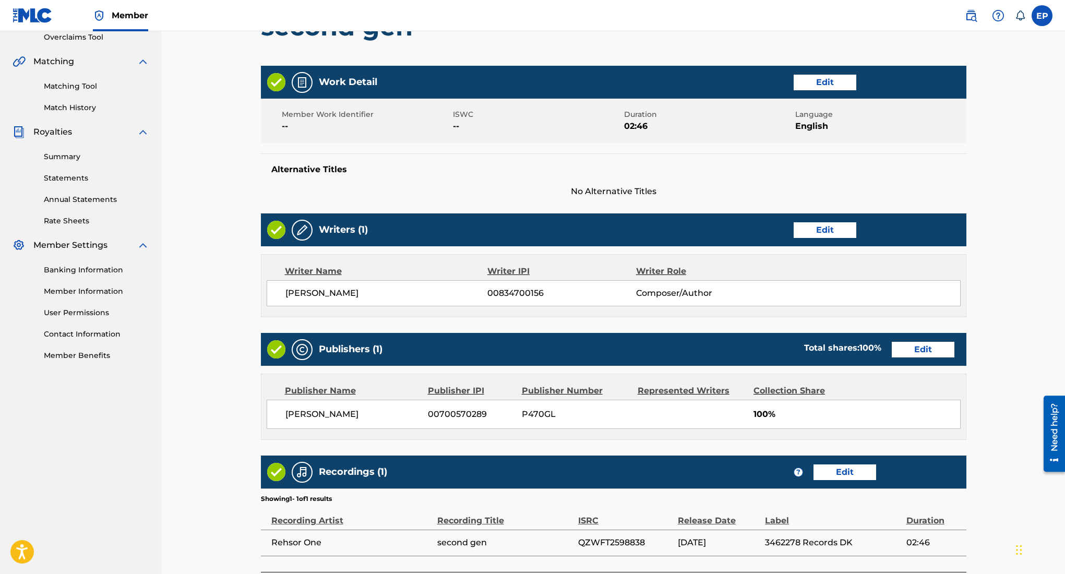
scroll to position [308, 0]
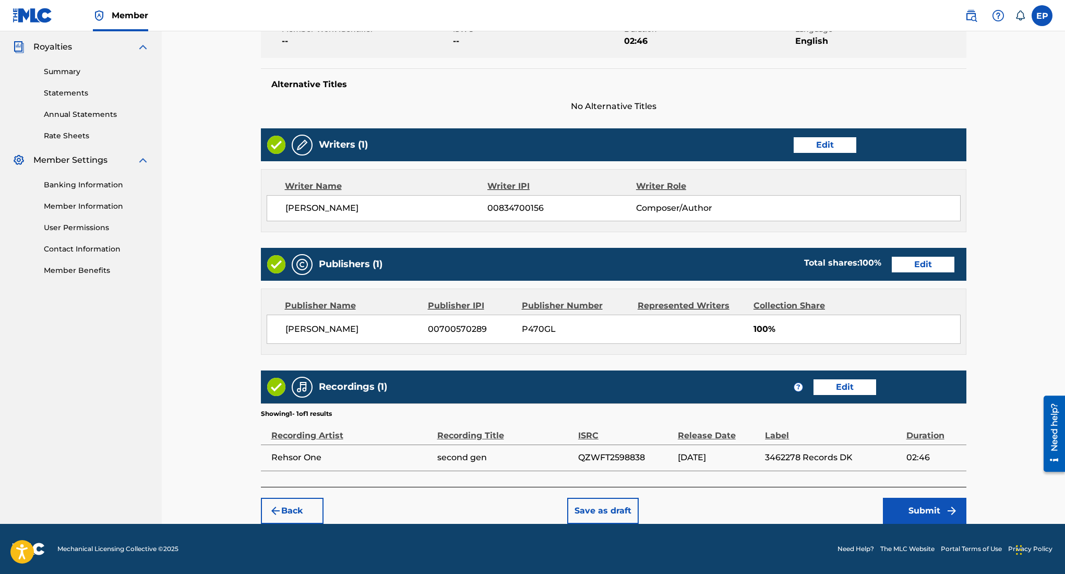
click at [908, 505] on button "Submit" at bounding box center [924, 511] width 83 height 26
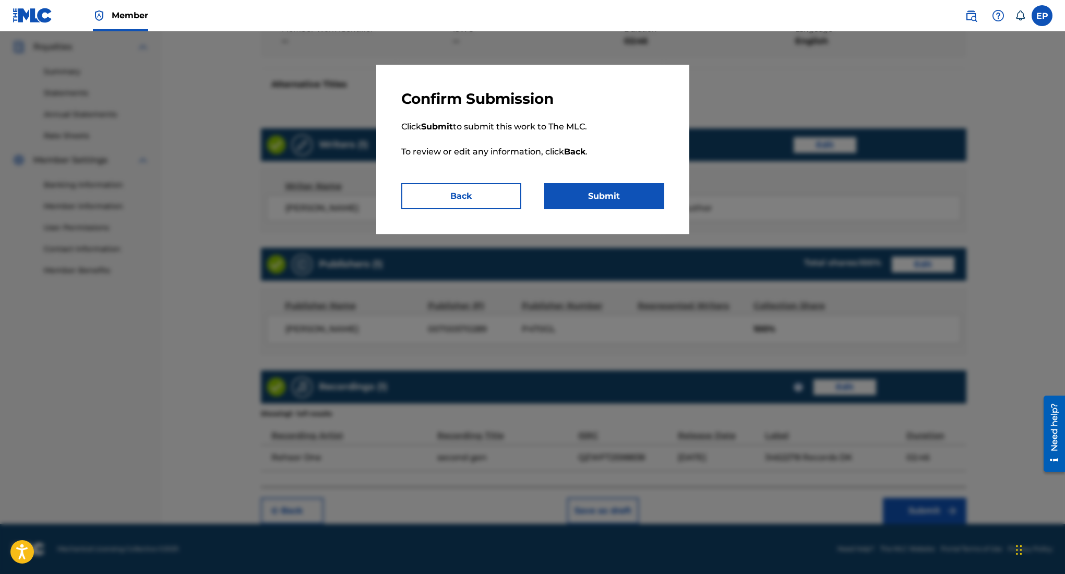
click at [580, 193] on button "Submit" at bounding box center [604, 196] width 120 height 26
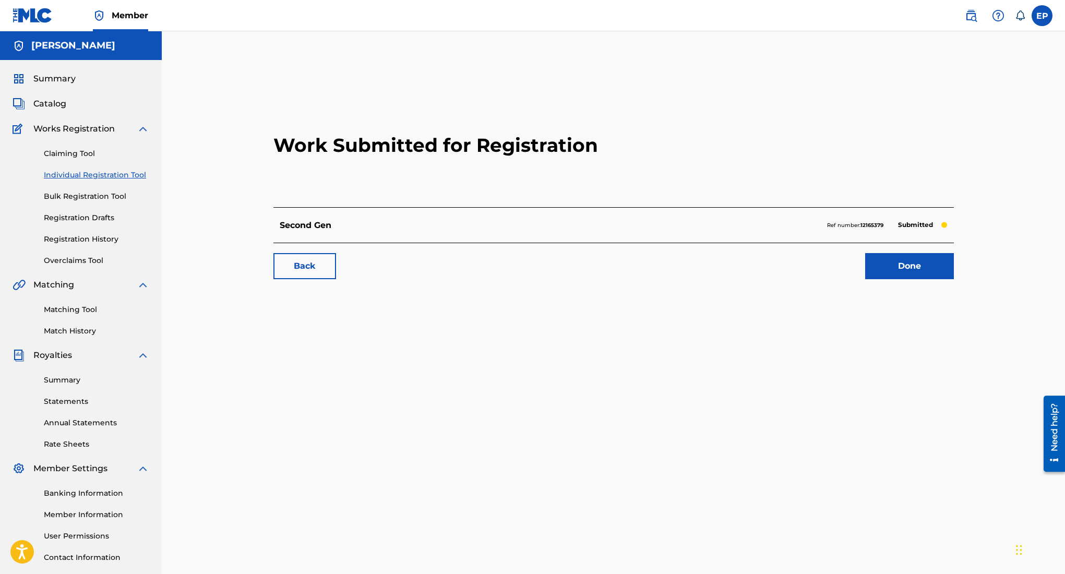
click at [898, 269] on link "Done" at bounding box center [909, 266] width 89 height 26
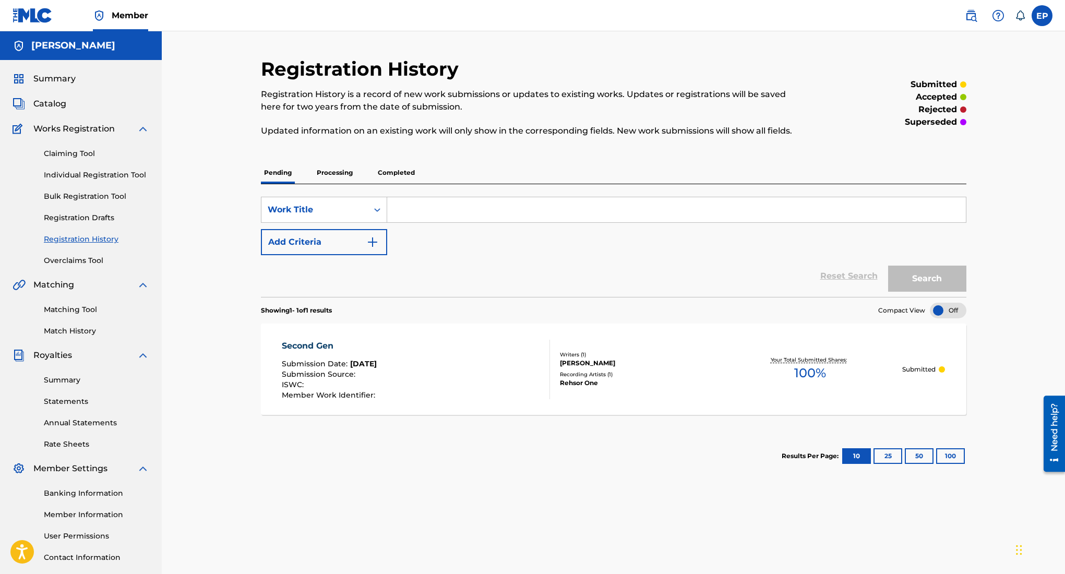
click at [575, 210] on input "Search Form" at bounding box center [676, 209] width 579 height 25
paste input "farenheit"
type input "farenheit"
click at [935, 278] on button "Search" at bounding box center [927, 279] width 78 height 26
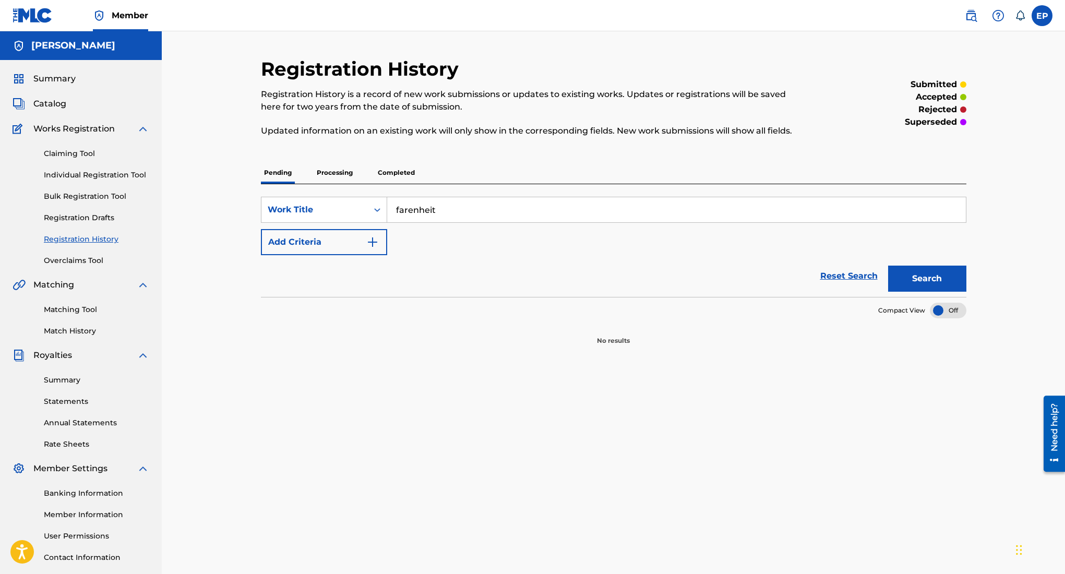
click at [48, 105] on span "Catalog" at bounding box center [49, 104] width 33 height 13
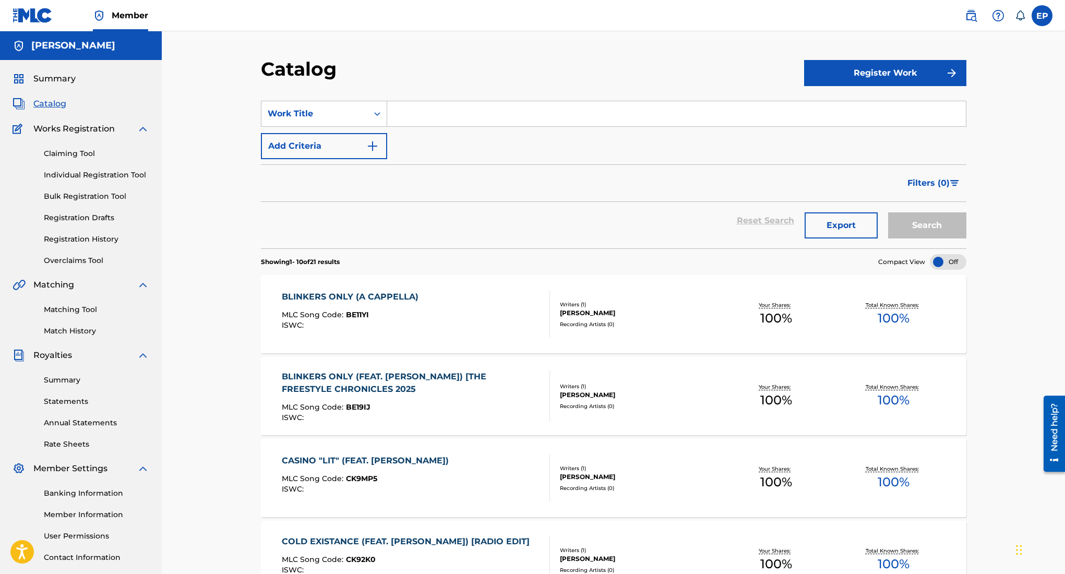
click at [944, 76] on button "Register Work" at bounding box center [885, 73] width 162 height 26
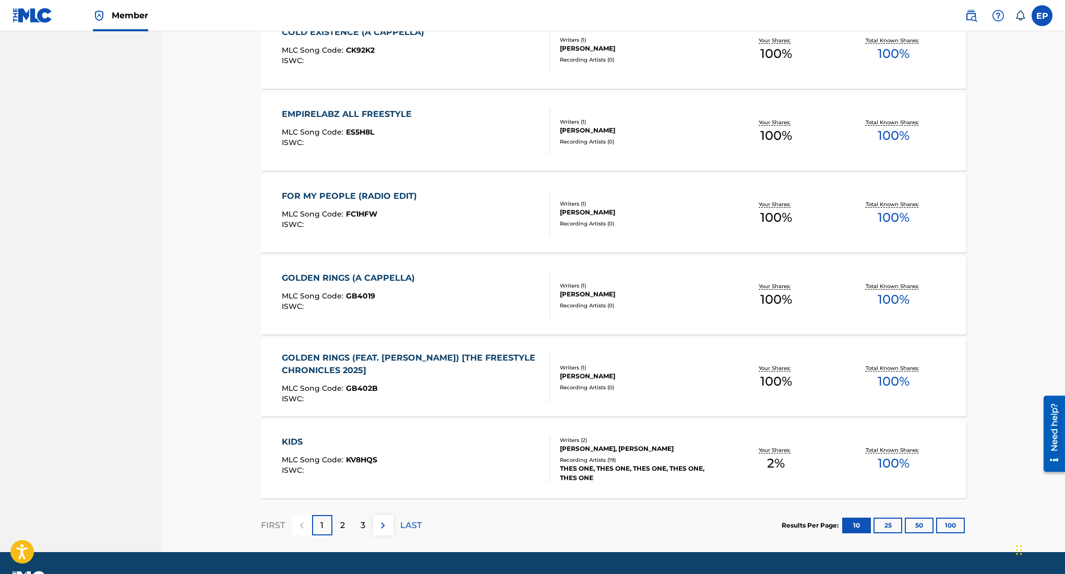
scroll to position [620, 0]
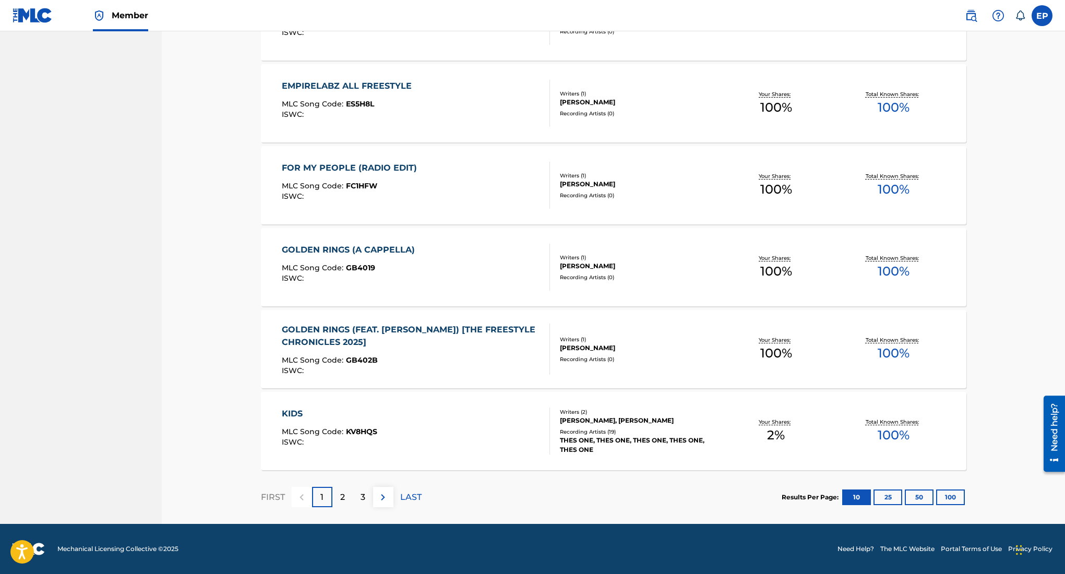
click at [920, 492] on button "50" at bounding box center [919, 497] width 29 height 16
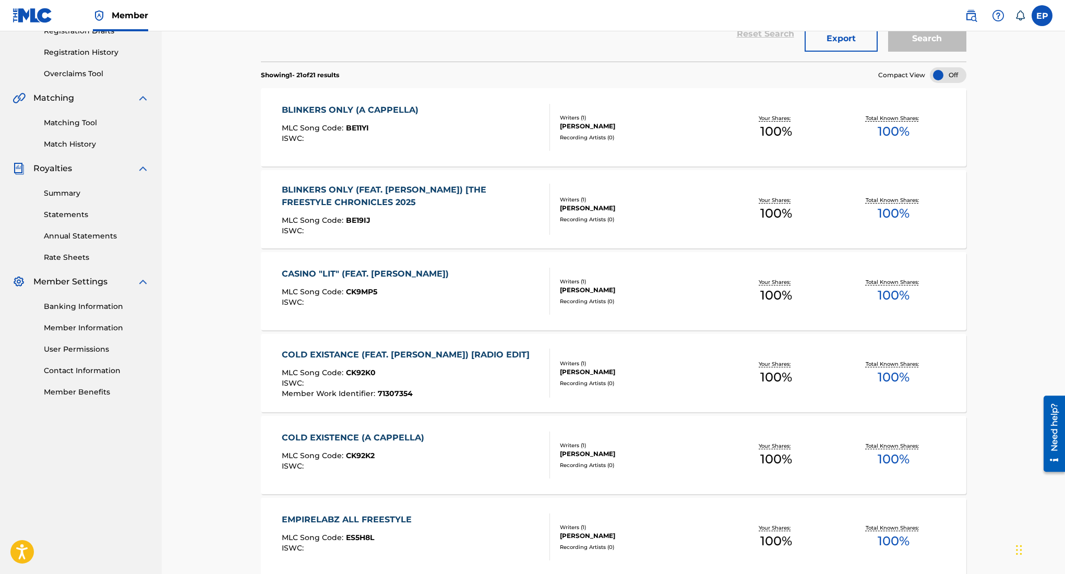
scroll to position [1517, 0]
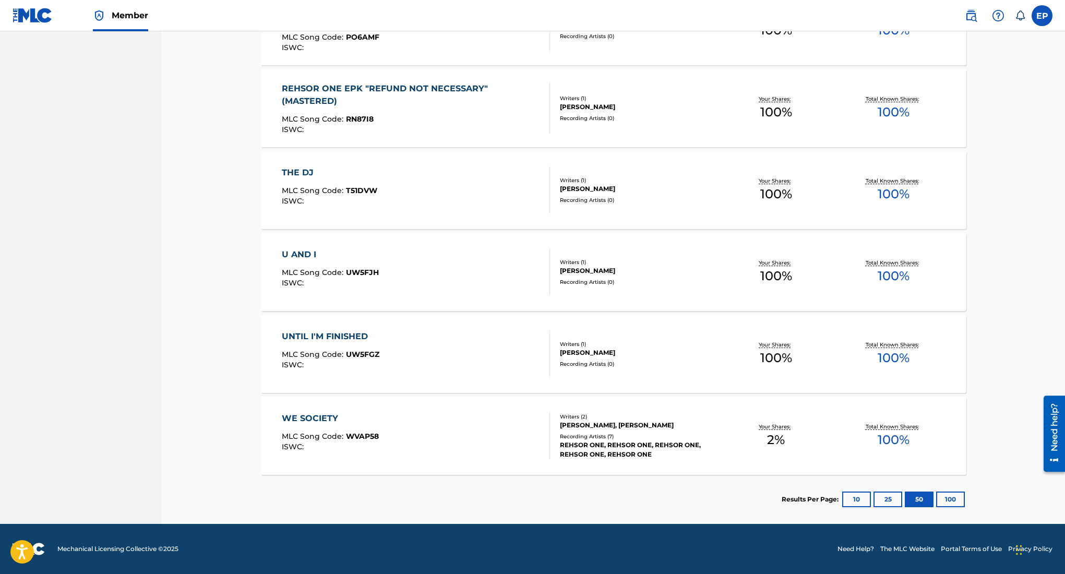
click at [954, 500] on button "100" at bounding box center [950, 500] width 29 height 16
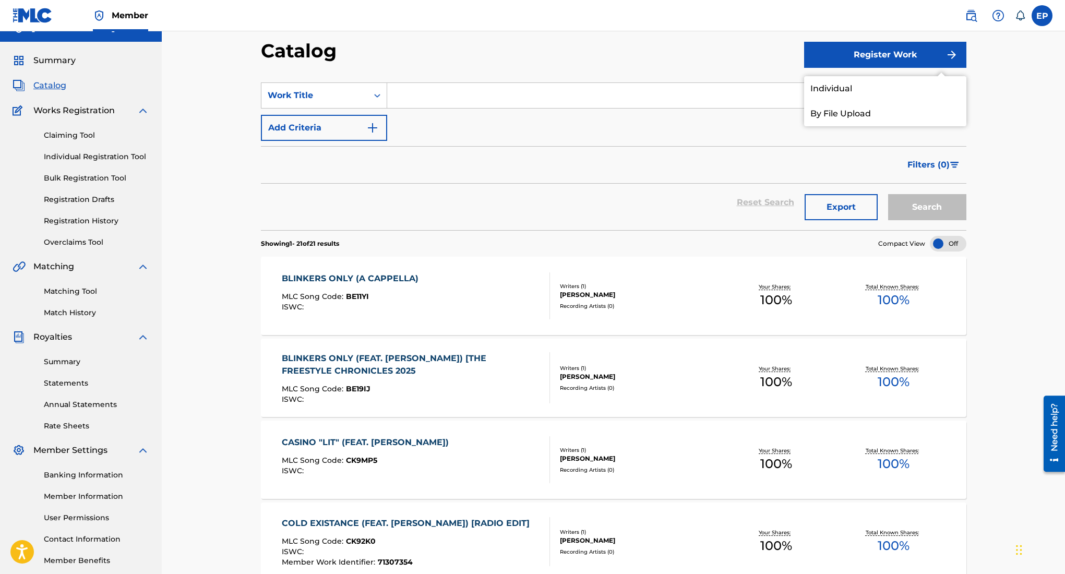
scroll to position [0, 0]
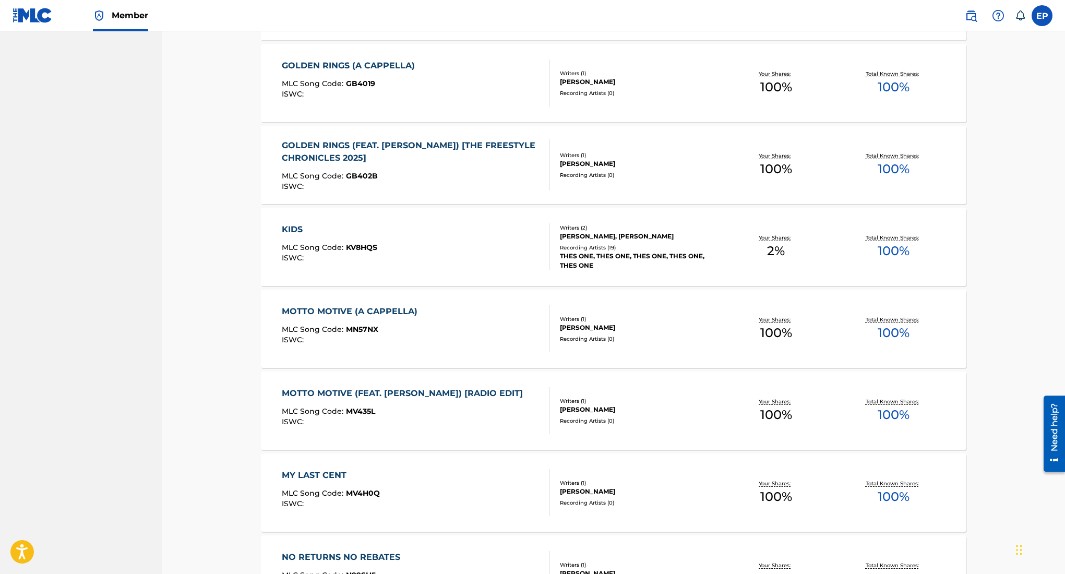
scroll to position [813, 0]
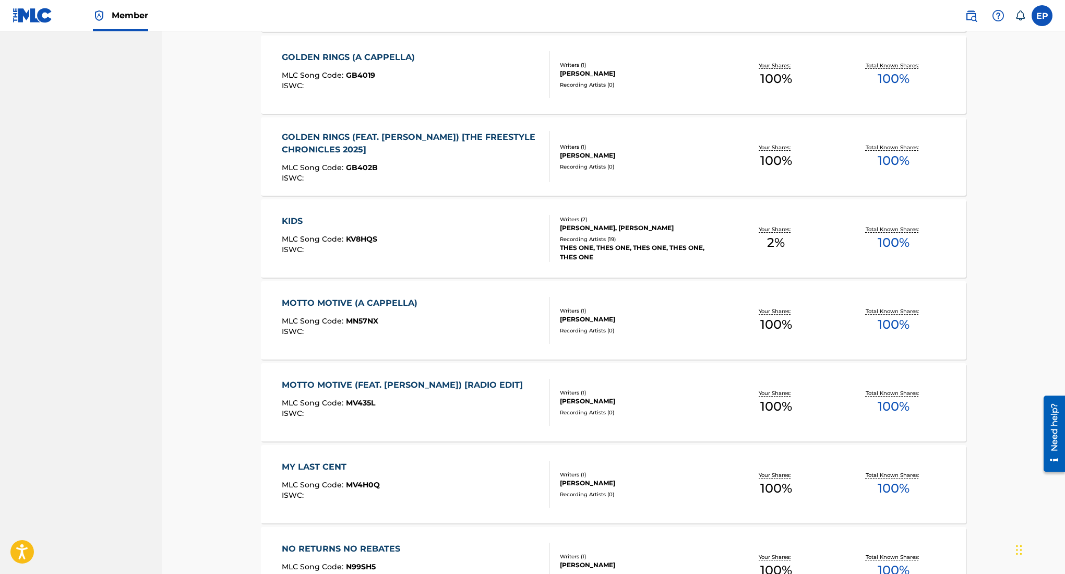
click at [585, 246] on div "THES ONE, THES ONE, THES ONE, THES ONE, THES ONE" at bounding box center [639, 252] width 158 height 19
